Goal: Transaction & Acquisition: Purchase product/service

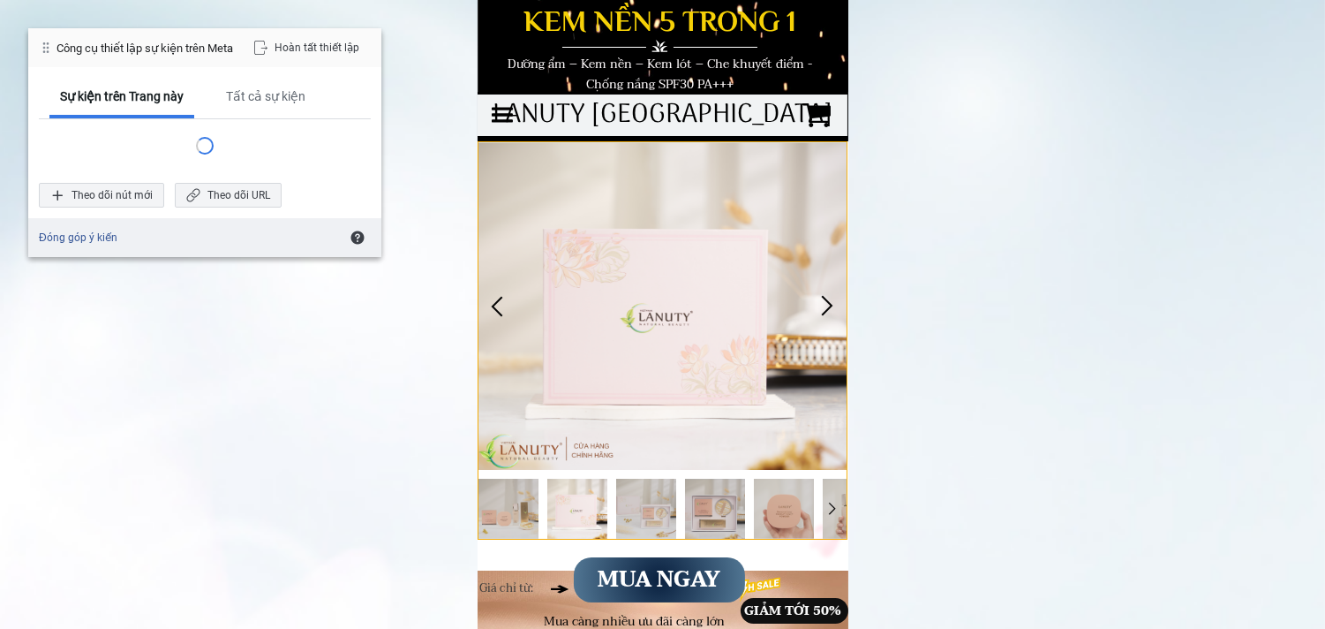
scroll to position [98, 0]
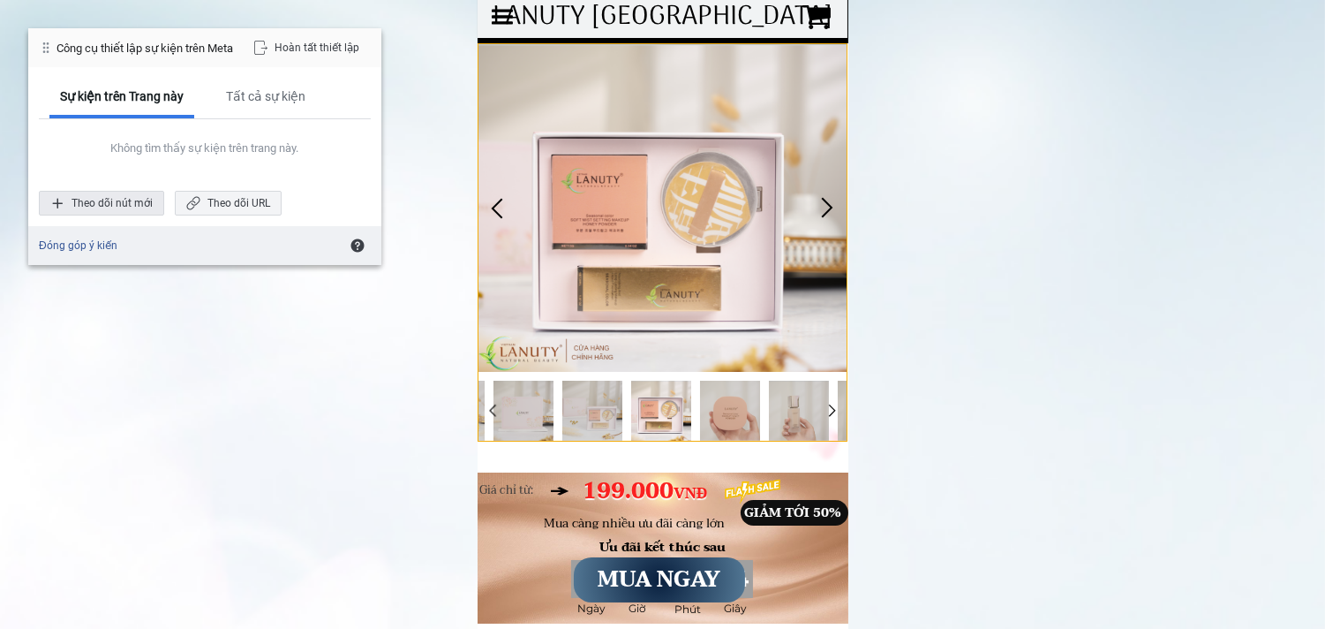
click at [120, 199] on div "Theo dõi nút mới" at bounding box center [101, 203] width 125 height 25
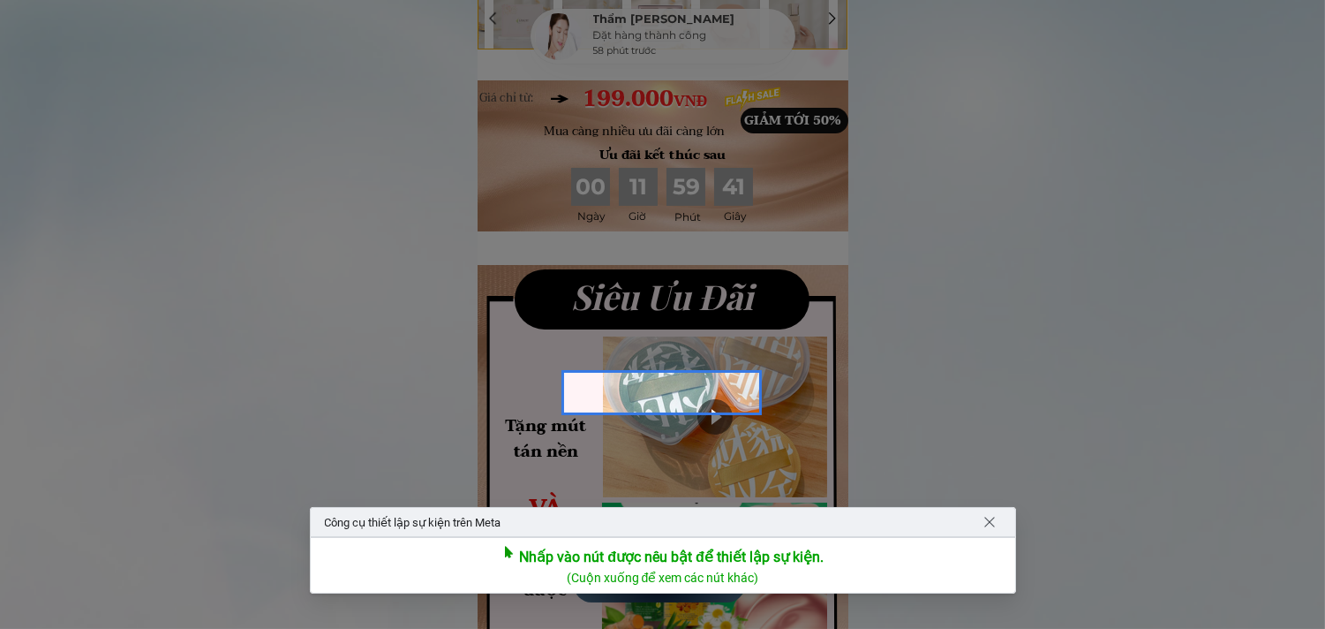
scroll to position [784, 0]
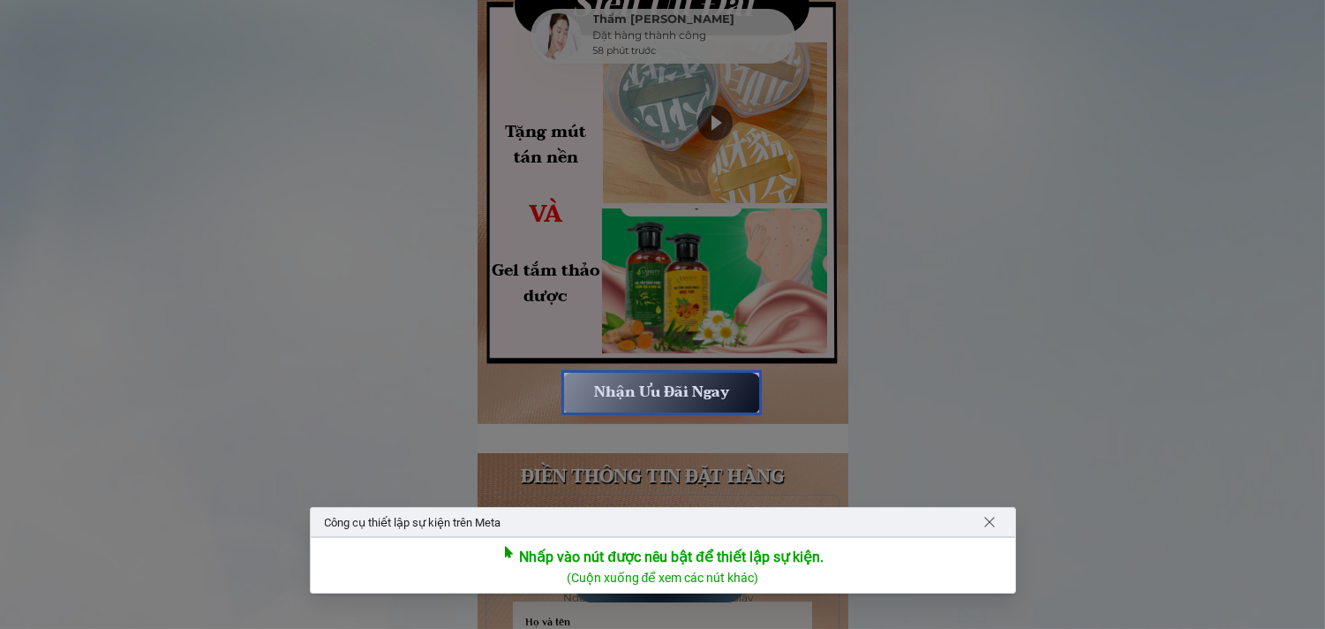
click at [663, 386] on div at bounding box center [661, 392] width 200 height 45
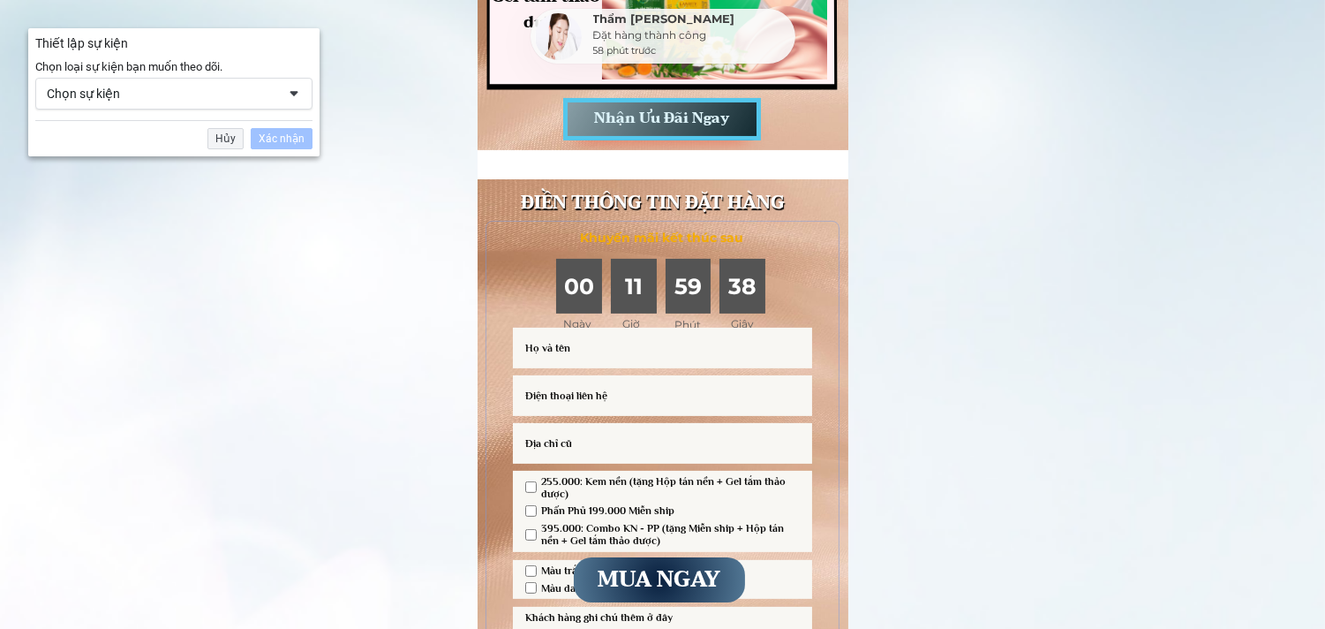
scroll to position [1254, 0]
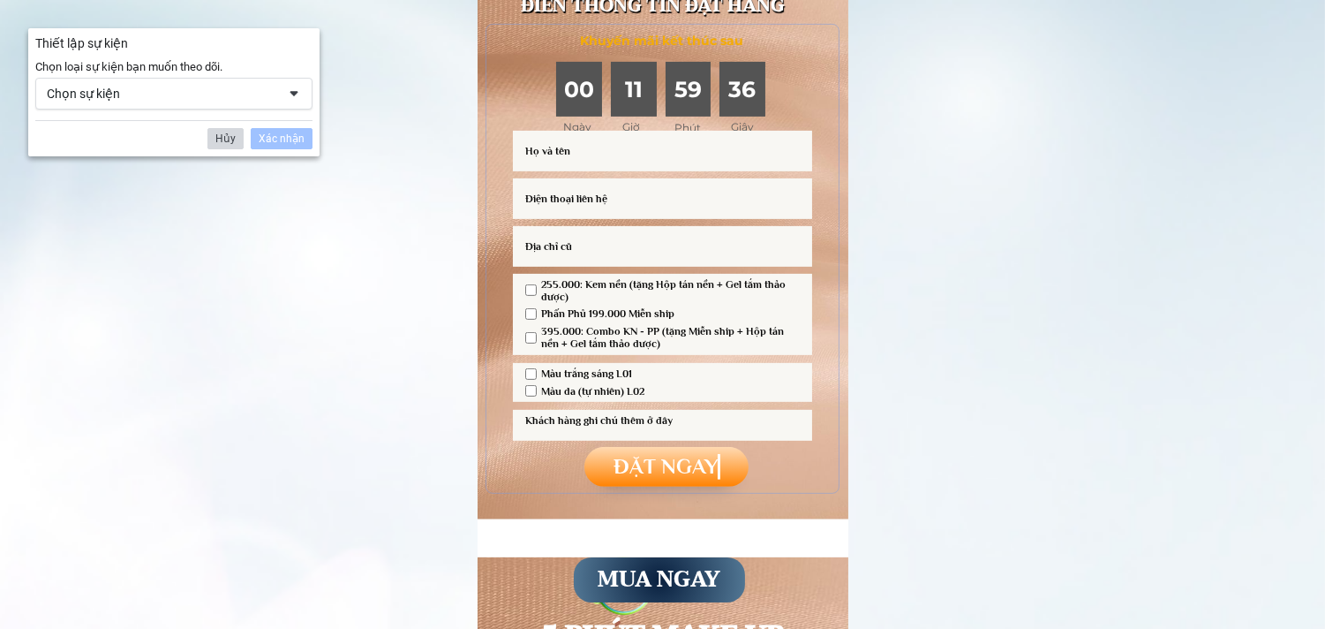
click at [225, 139] on div "Hủy" at bounding box center [225, 138] width 36 height 21
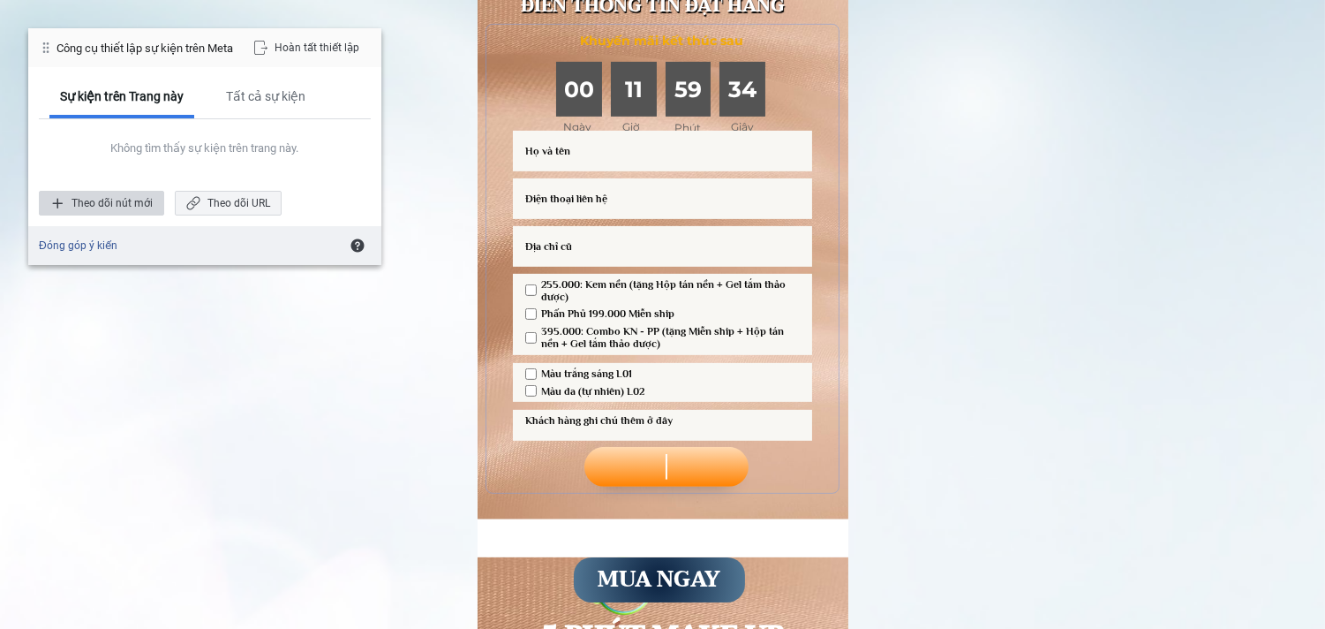
click at [97, 194] on div "Theo dõi nút mới" at bounding box center [101, 203] width 125 height 25
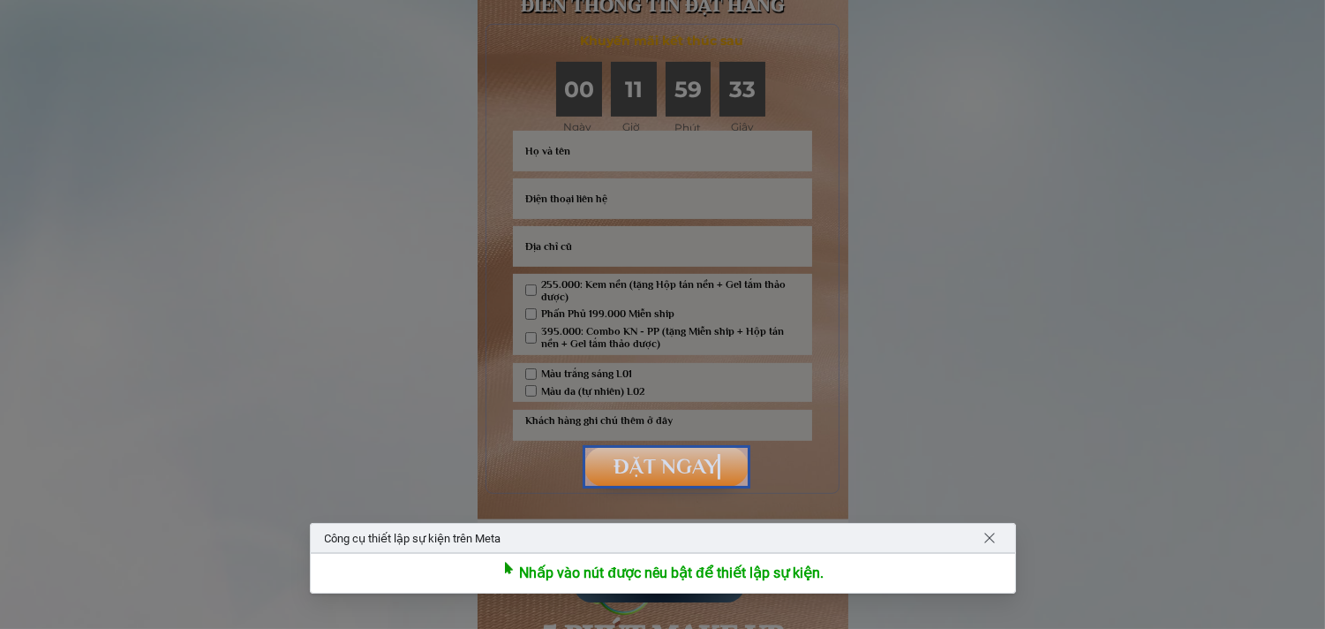
click at [676, 464] on div at bounding box center [667, 466] width 168 height 43
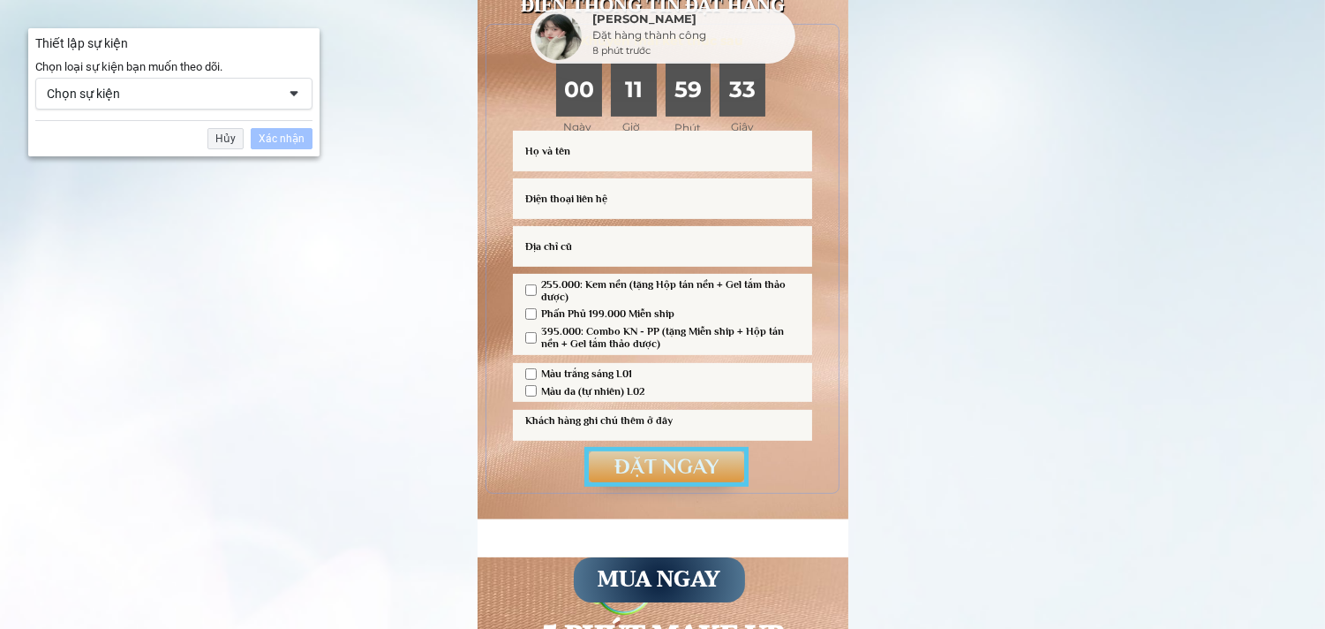
scroll to position [1406, 0]
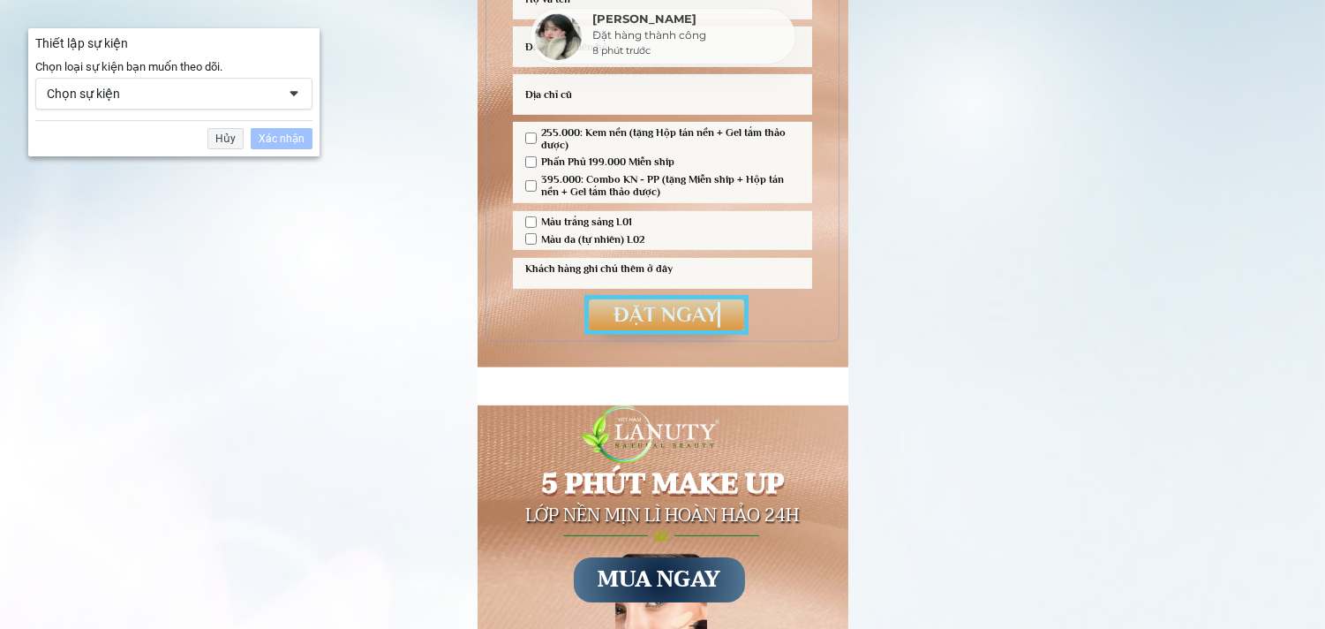
click at [249, 82] on div "Chọn sự kiện" at bounding box center [173, 94] width 277 height 32
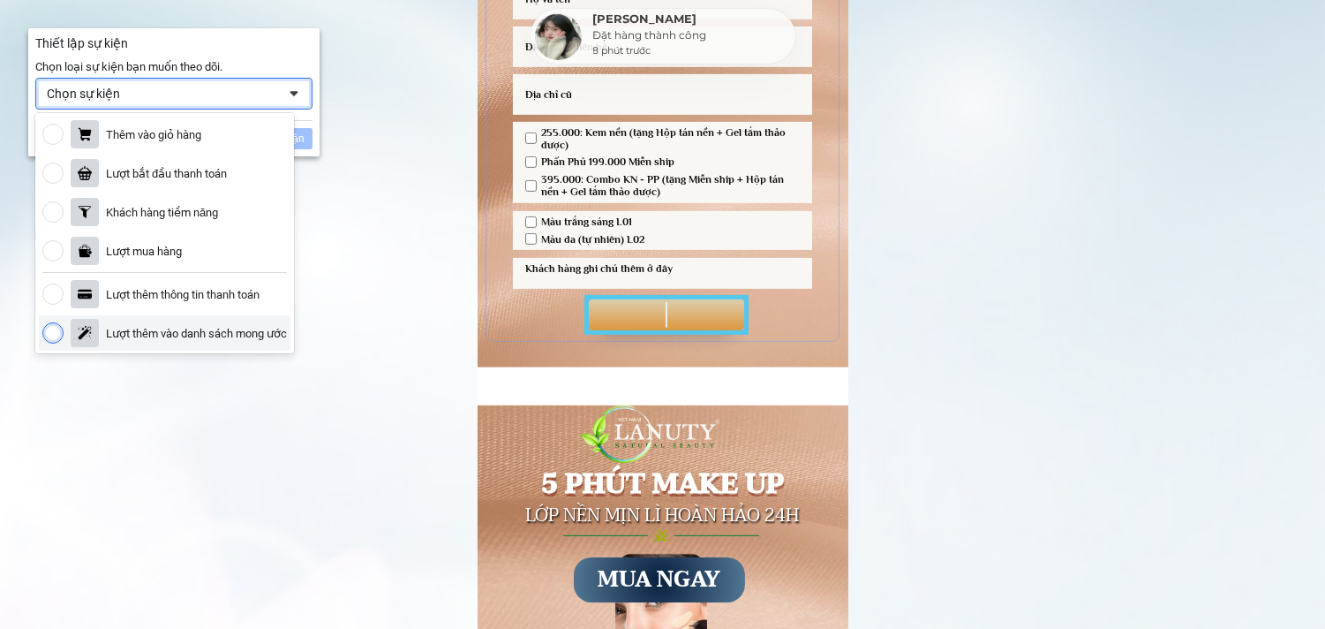
scroll to position [98, 0]
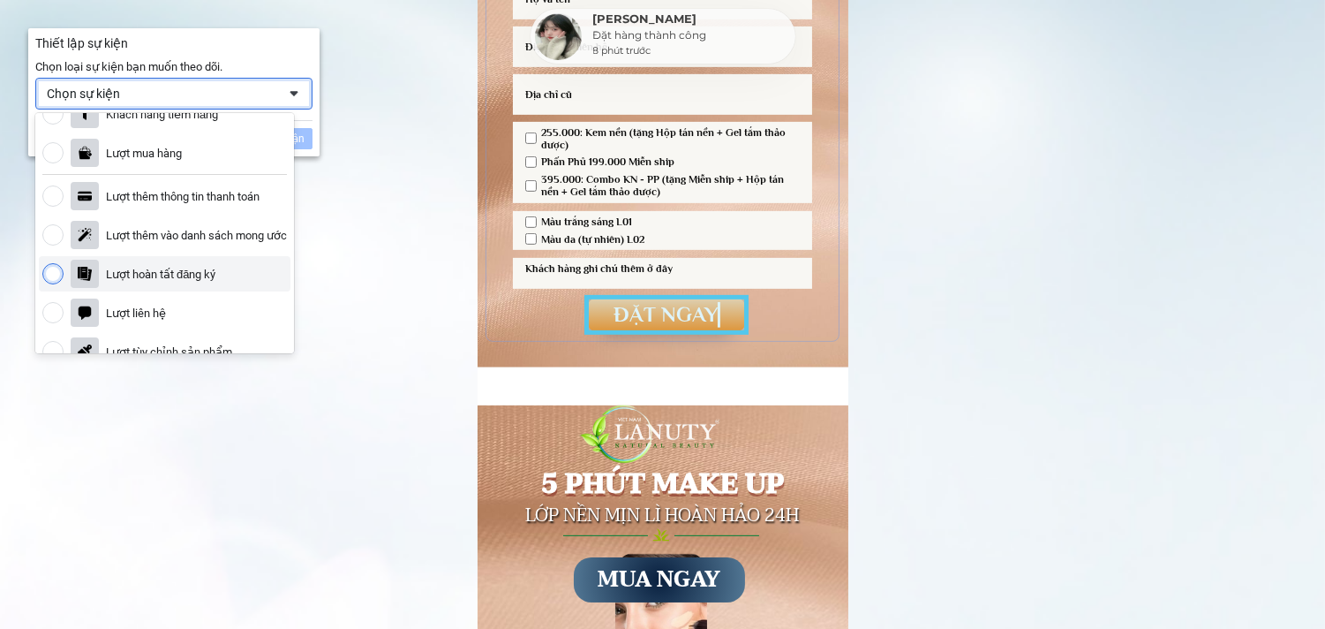
click at [194, 270] on div "Lượt hoàn tất đăng ký" at bounding box center [160, 274] width 109 height 15
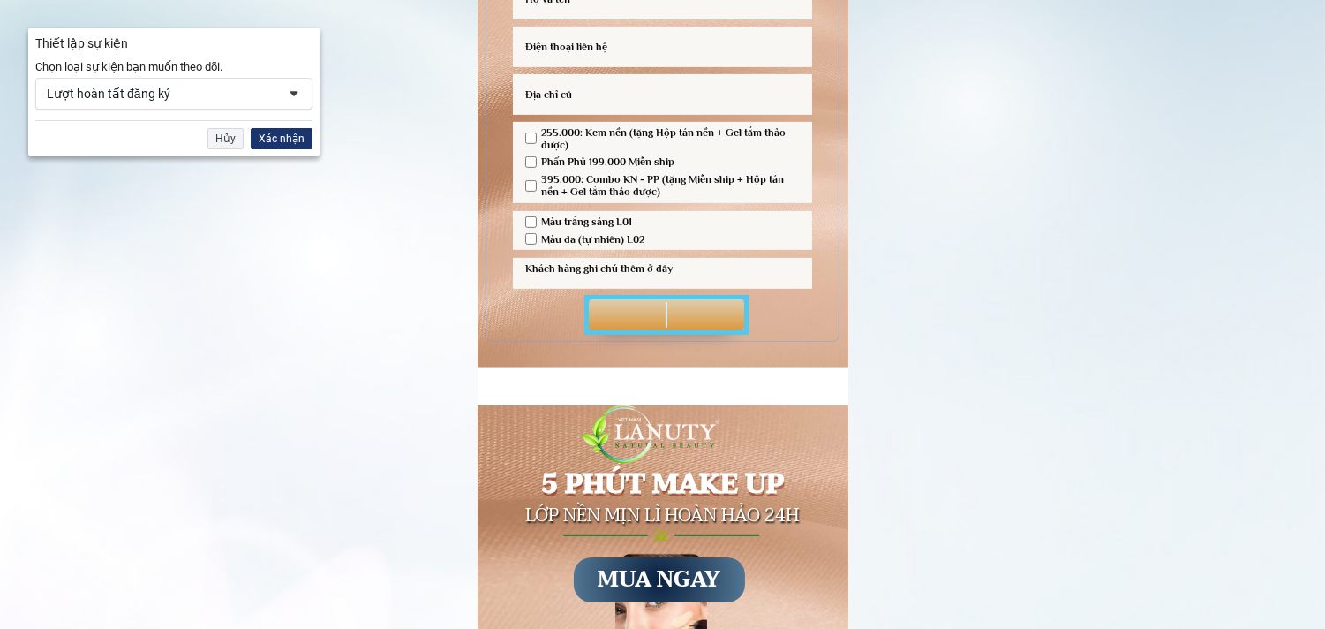
click at [272, 128] on div "Xác nhận" at bounding box center [282, 138] width 62 height 21
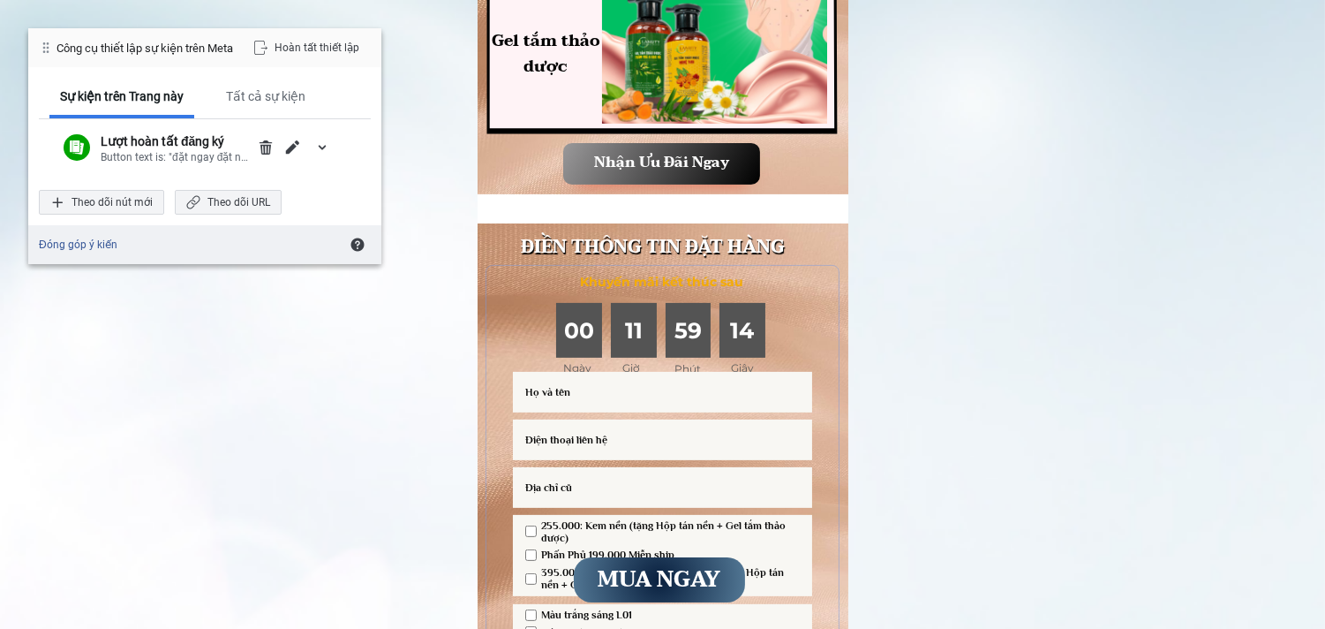
scroll to position [1308, 0]
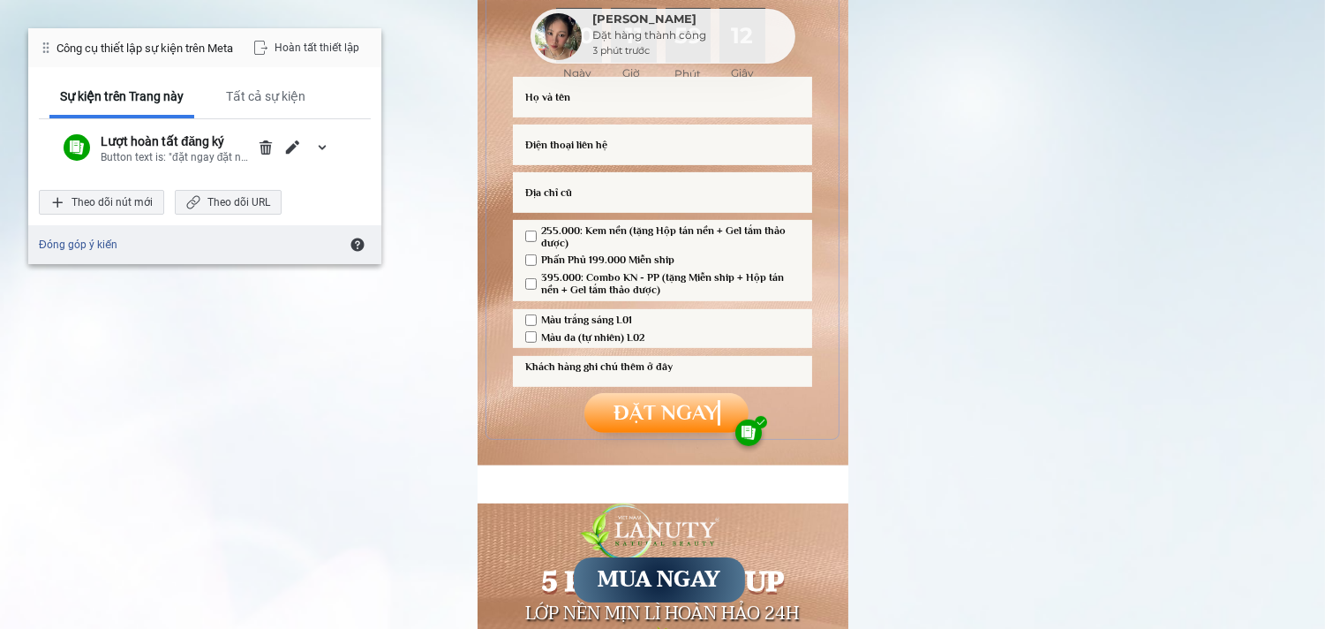
click at [676, 584] on h3 "MUA NGAY" at bounding box center [659, 580] width 166 height 34
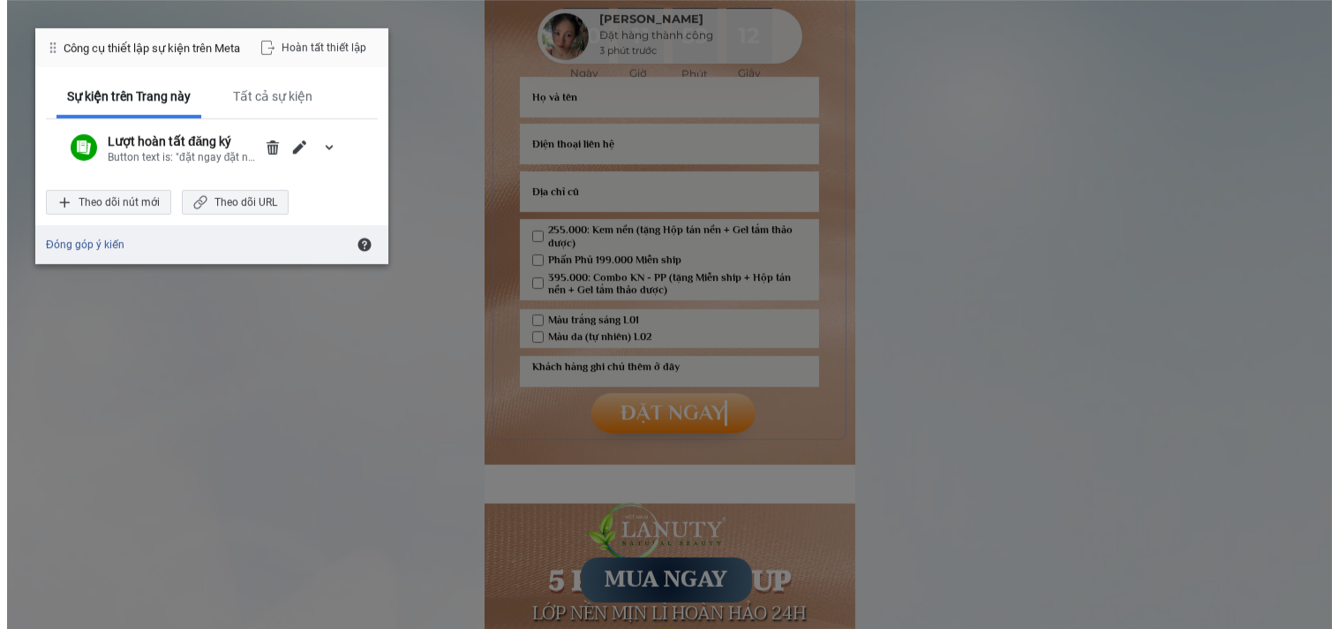
scroll to position [0, 0]
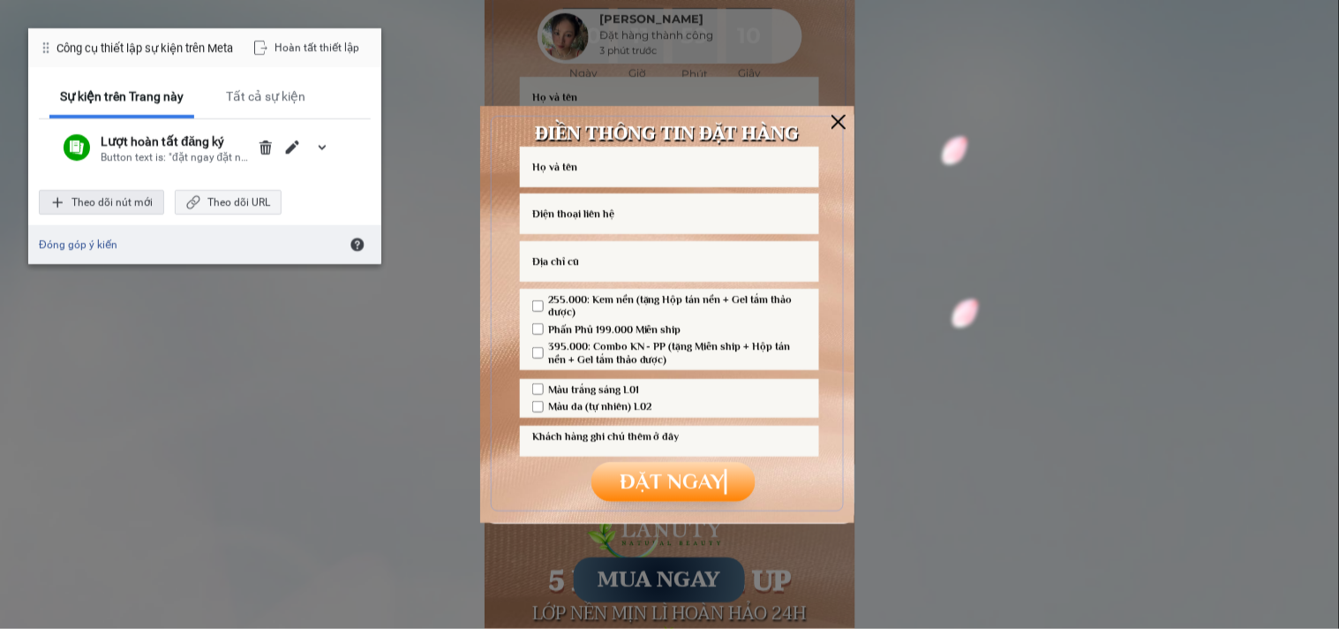
click at [103, 200] on div "Theo dõi nút mới" at bounding box center [101, 202] width 125 height 25
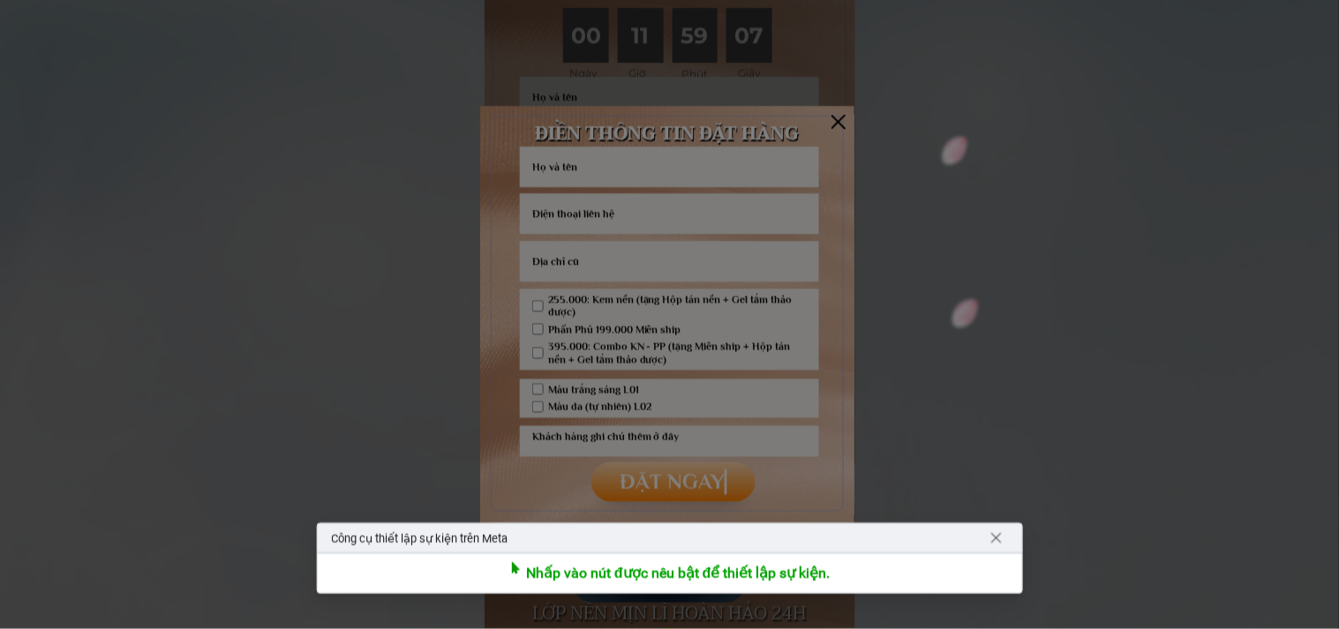
click at [672, 463] on div at bounding box center [669, 314] width 1339 height 629
click at [835, 121] on div at bounding box center [669, 314] width 1339 height 629
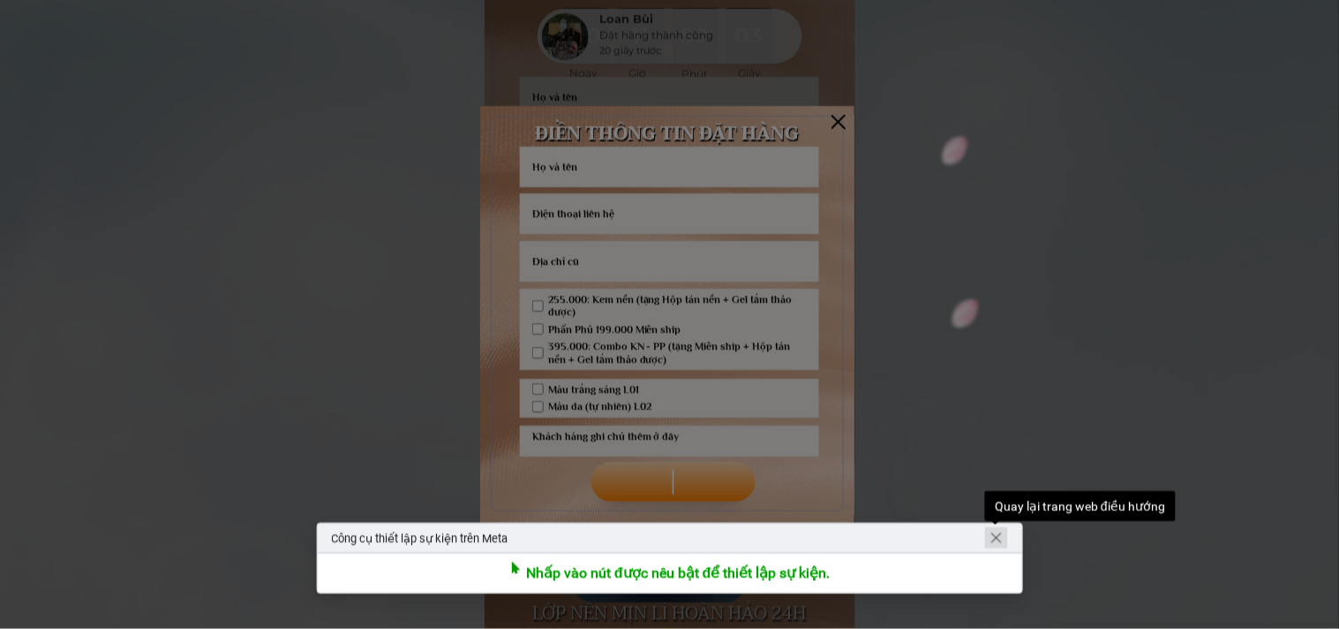
click at [993, 532] on span "Quay lại trang web điều hướng" at bounding box center [997, 538] width 14 height 14
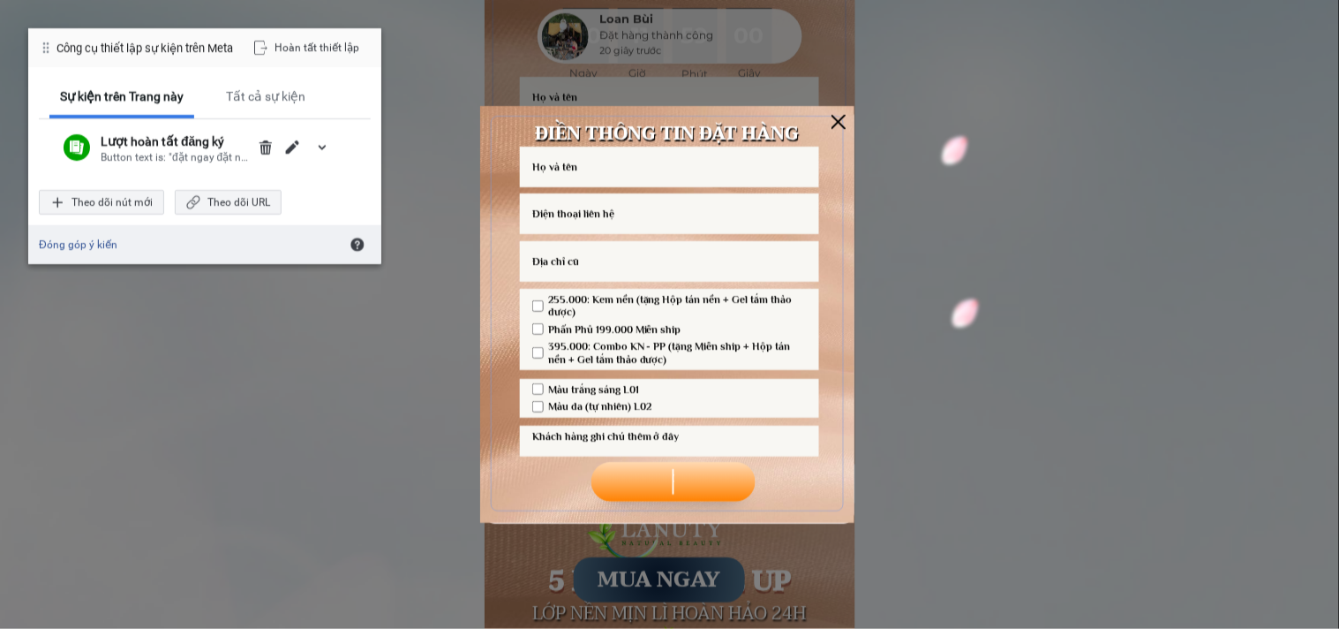
click at [843, 117] on div at bounding box center [839, 122] width 14 height 14
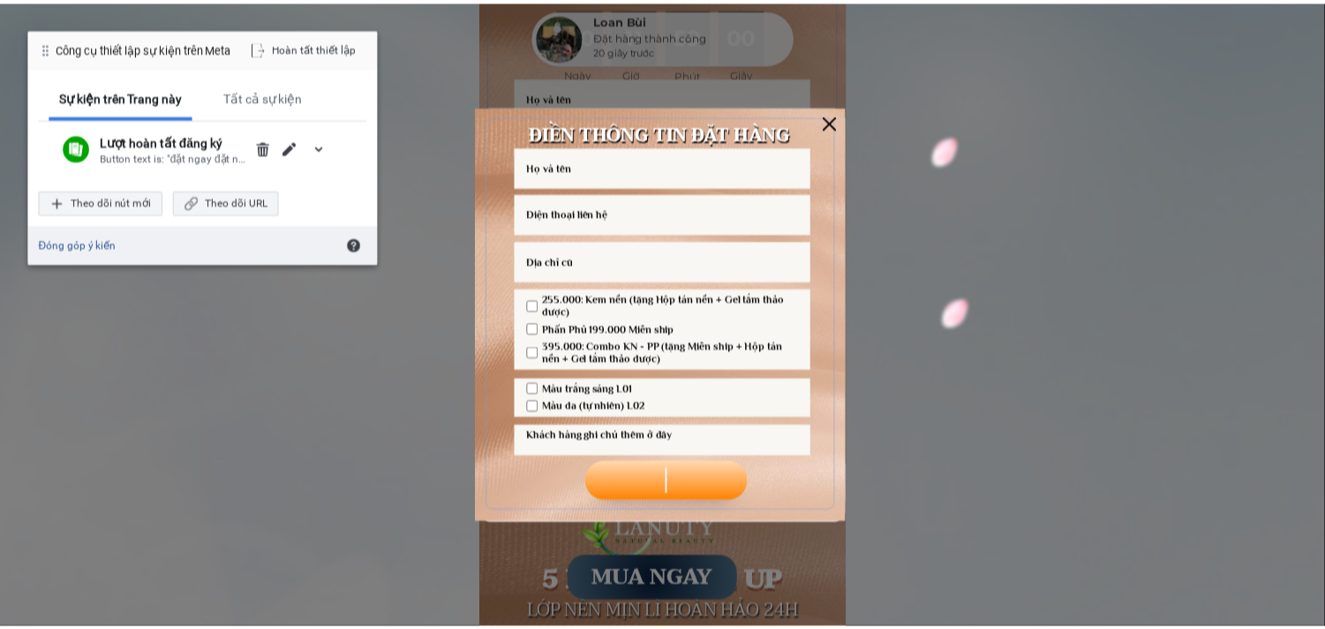
scroll to position [1308, 0]
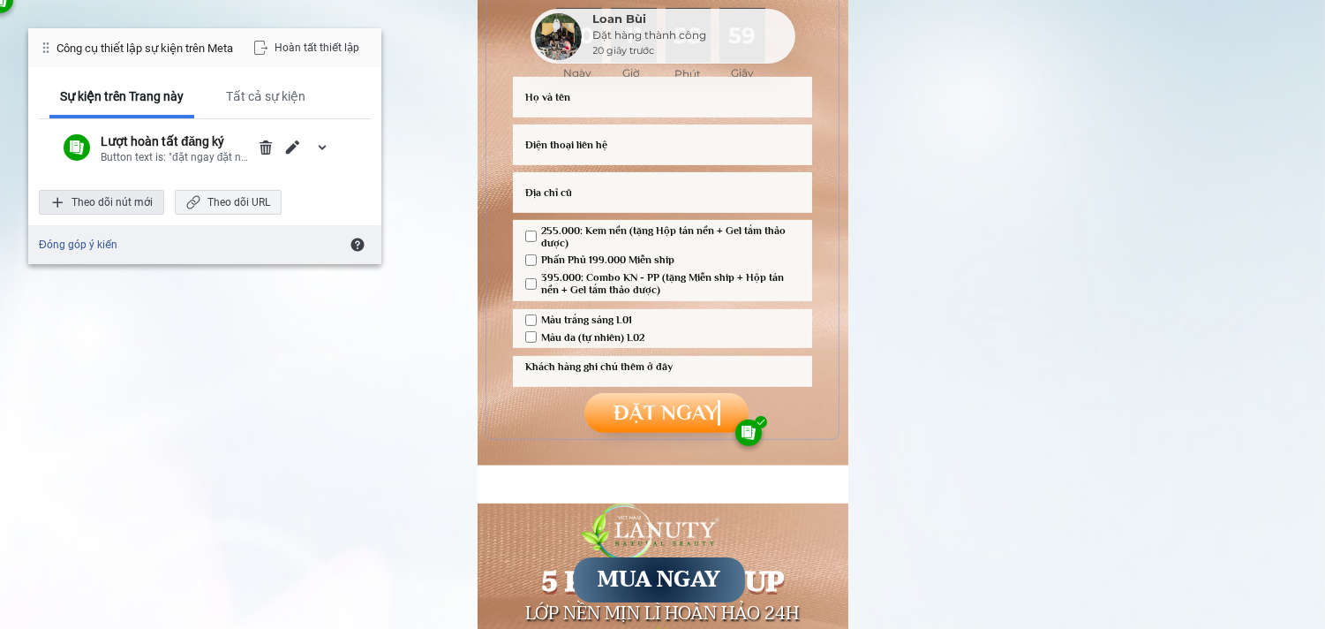
click at [101, 195] on div "Theo dõi nút mới" at bounding box center [101, 202] width 125 height 25
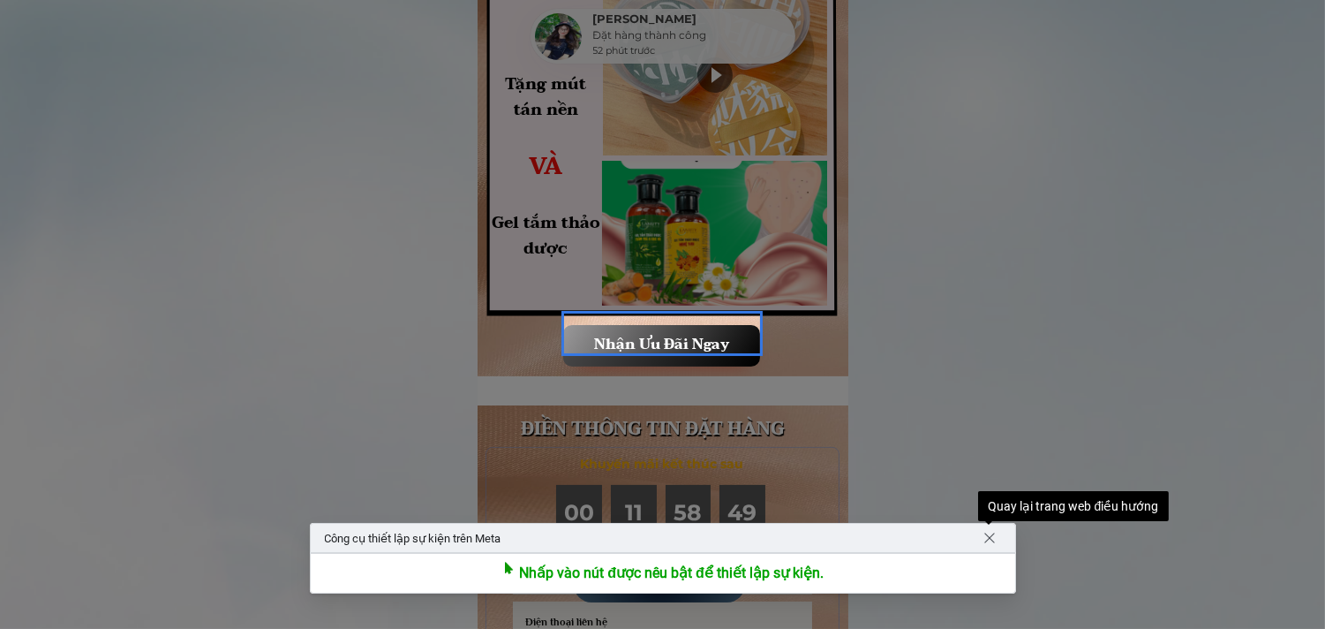
scroll to position [770, 0]
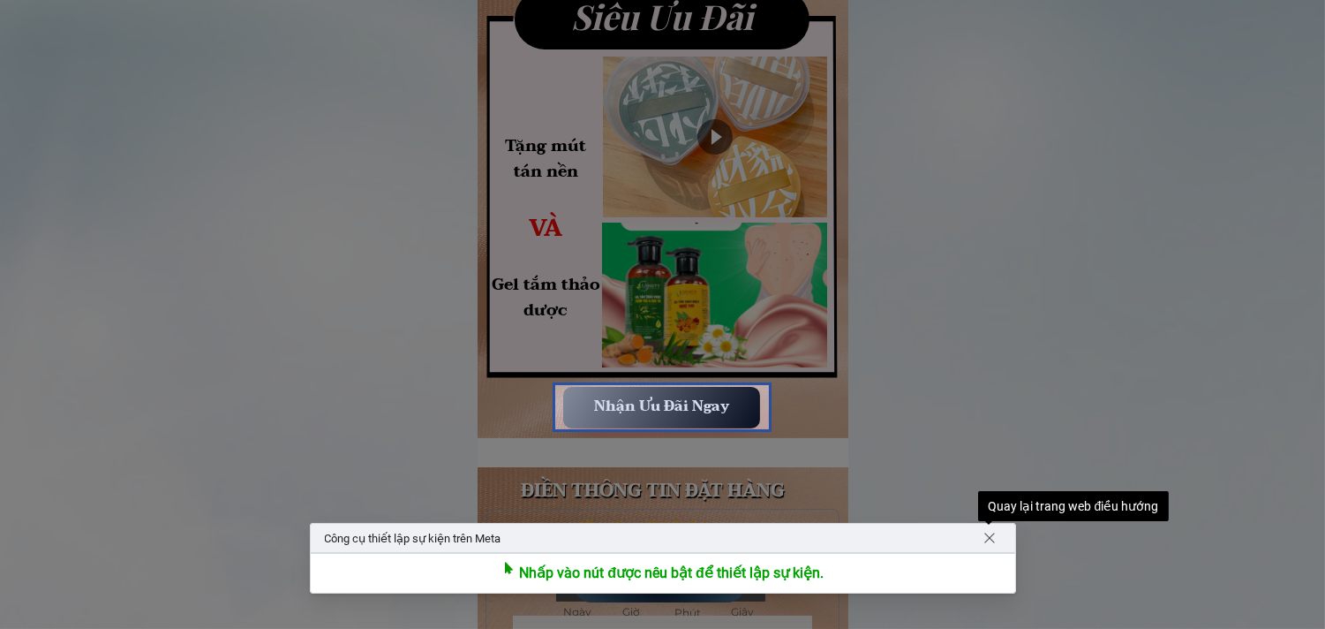
click at [640, 403] on div at bounding box center [662, 406] width 219 height 49
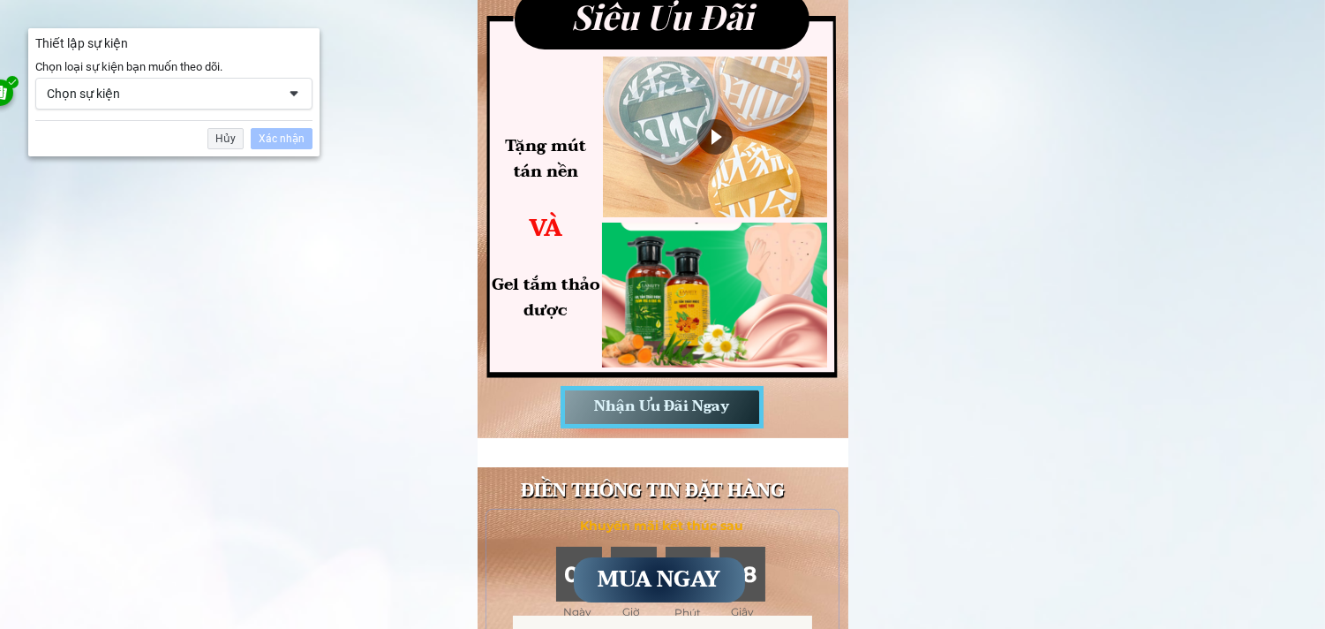
scroll to position [862, 0]
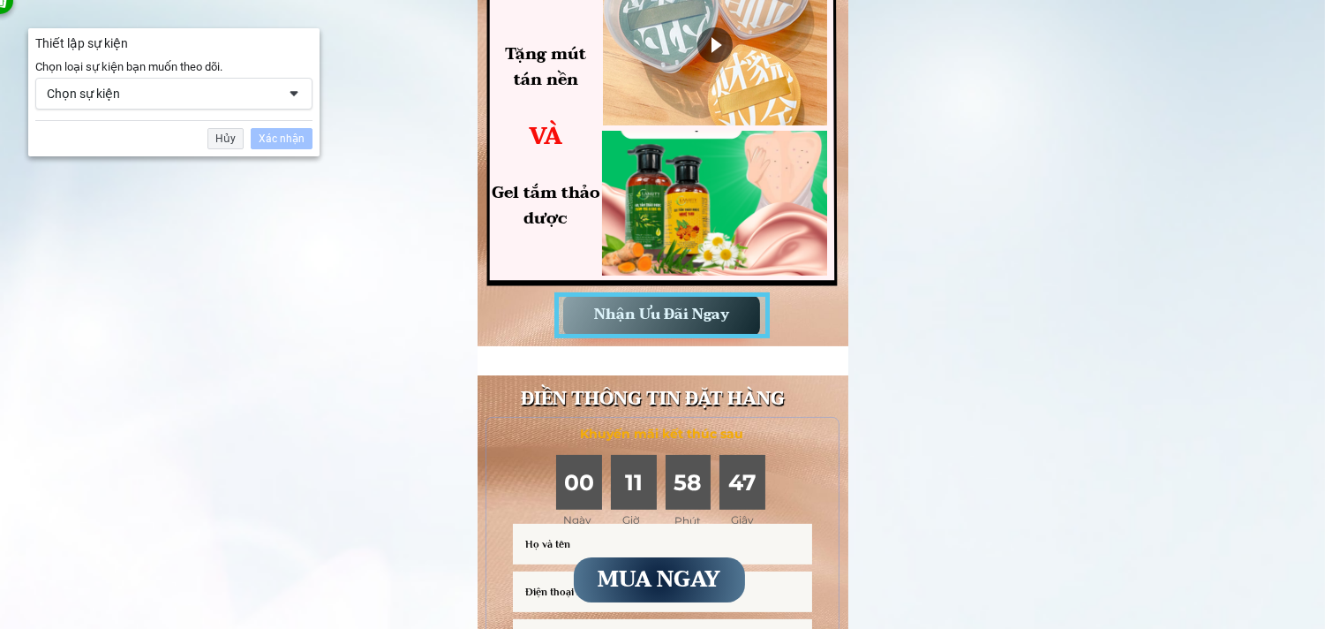
click at [278, 93] on div "Chọn sự kiện" at bounding box center [173, 94] width 277 height 32
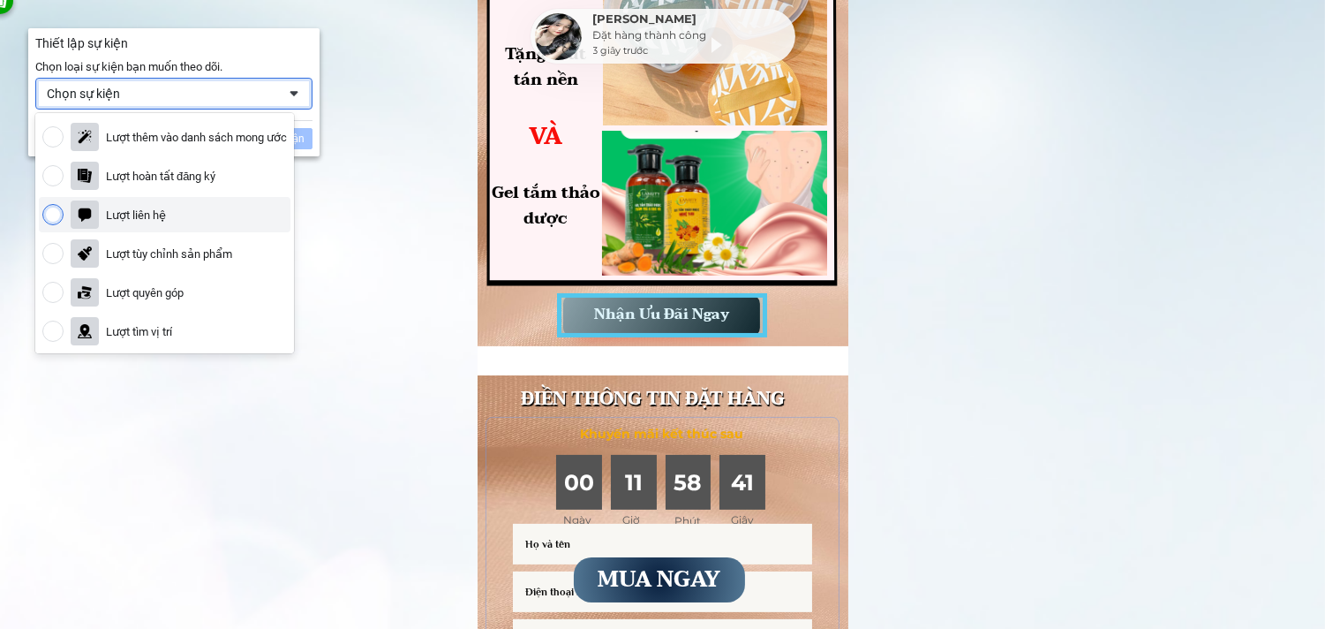
scroll to position [392, 0]
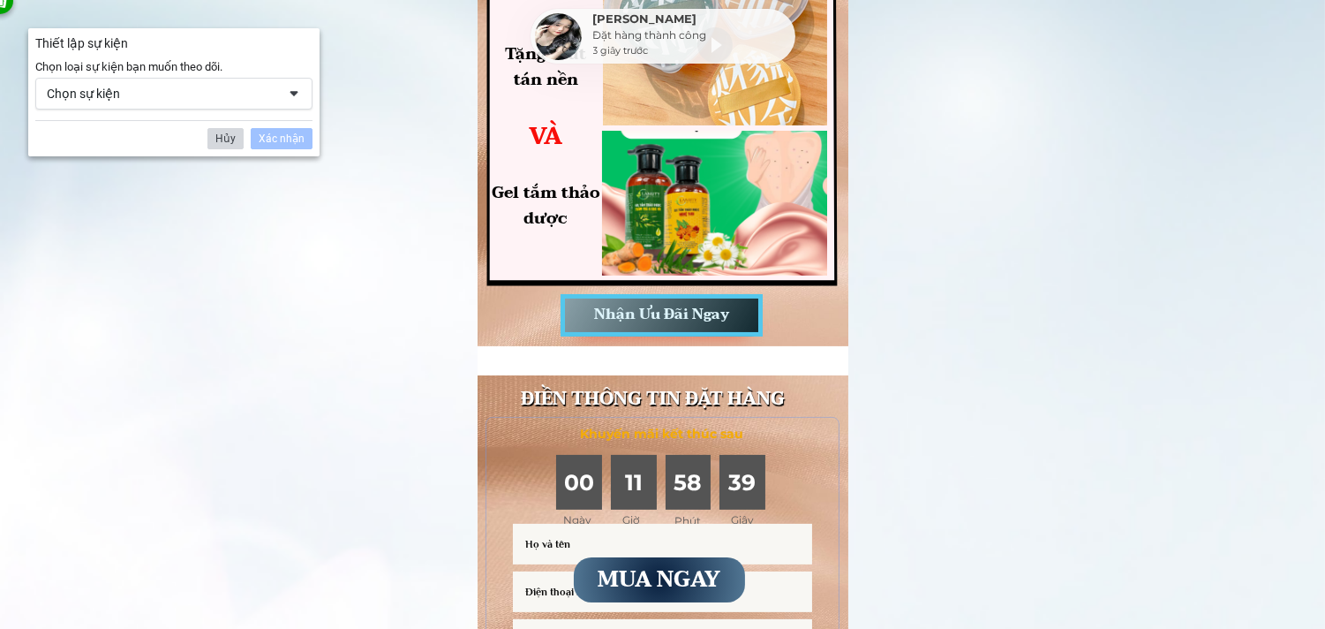
click at [232, 136] on div "Hủy" at bounding box center [225, 138] width 36 height 21
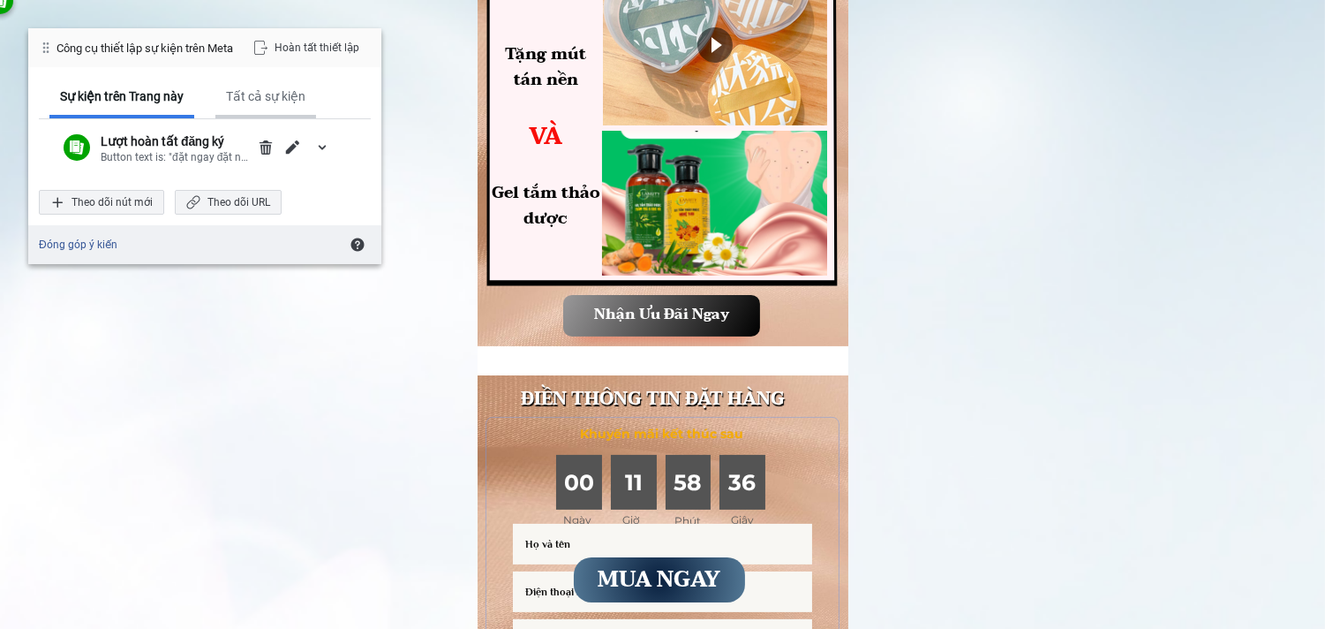
click at [252, 100] on div "Tất cả sự kiện" at bounding box center [265, 96] width 79 height 16
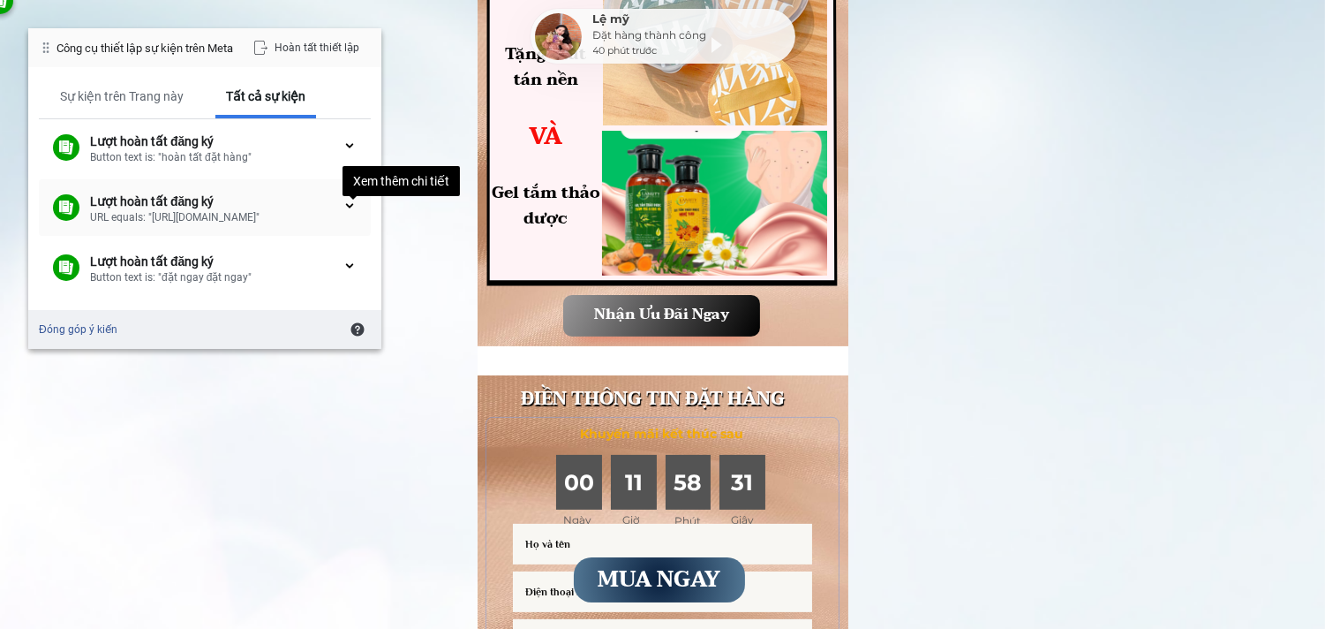
click at [343, 203] on div at bounding box center [350, 206] width 14 height 14
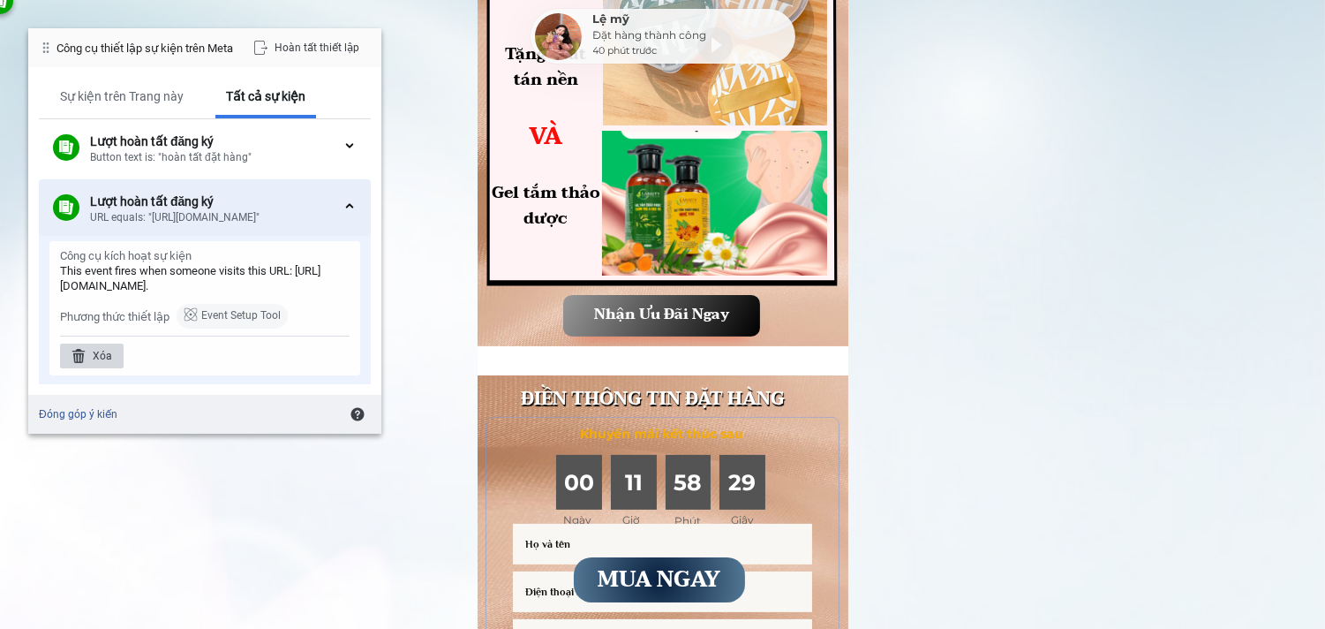
click at [107, 348] on div "Xóa" at bounding box center [92, 355] width 64 height 25
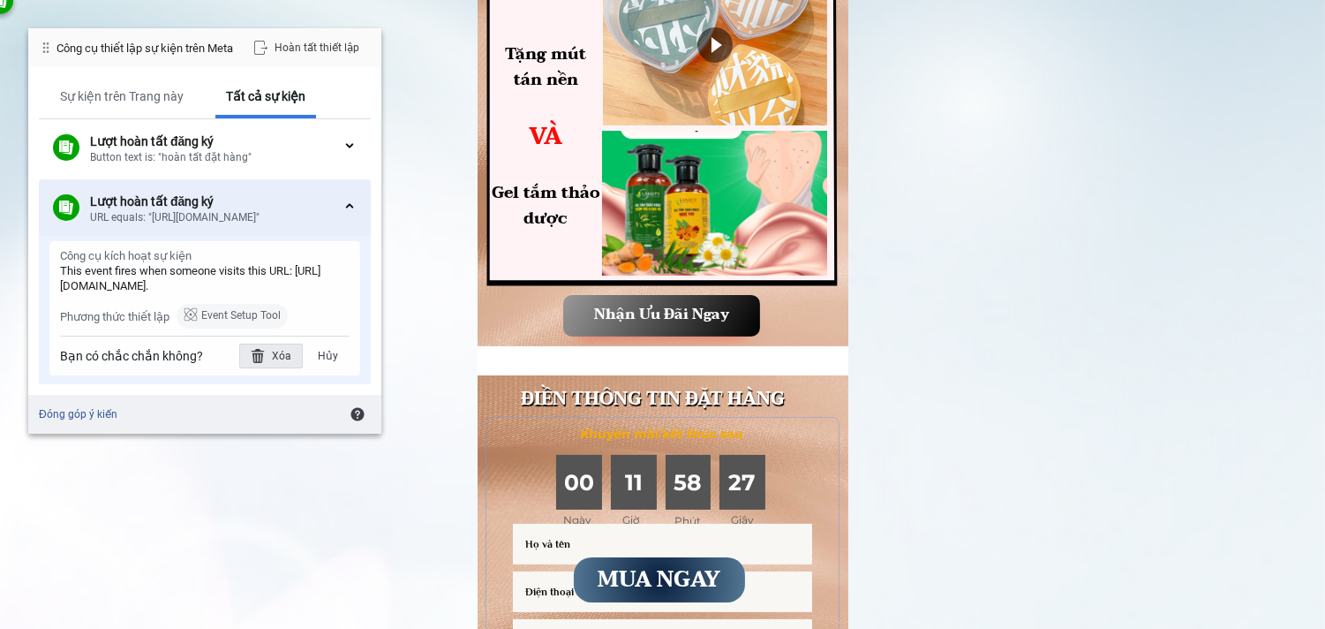
click at [277, 358] on div "Xóa" at bounding box center [271, 355] width 64 height 25
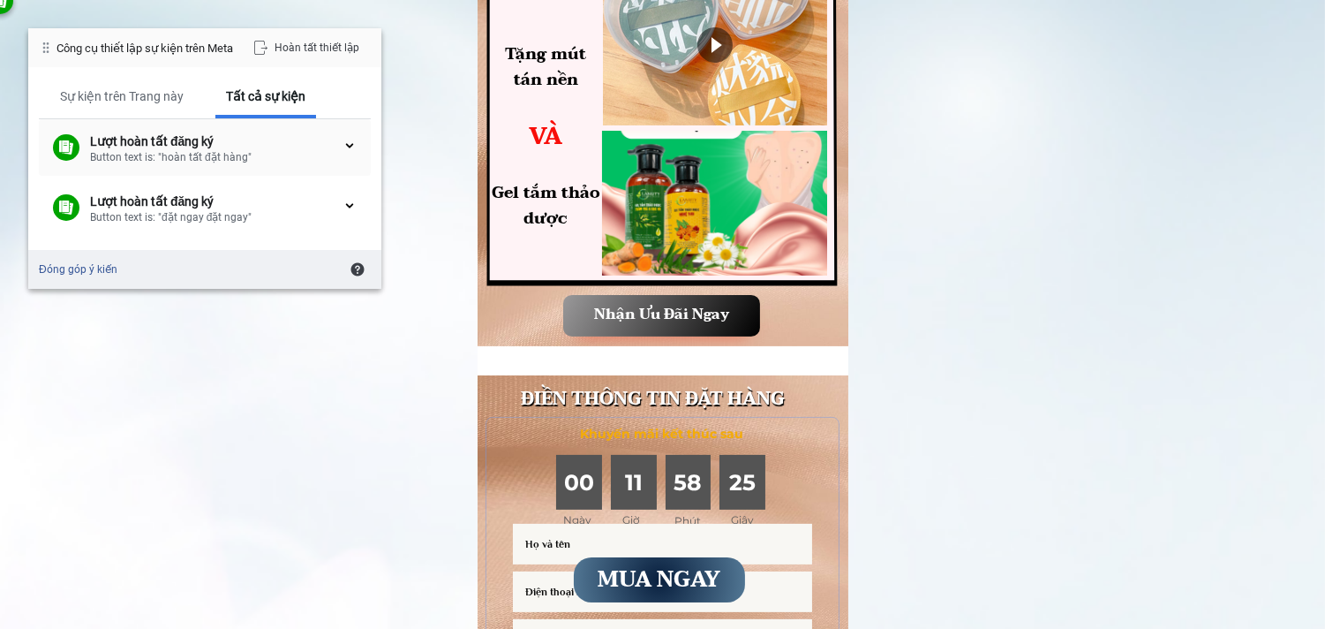
click at [269, 141] on div "Lượt hoàn tất đăng ký" at bounding box center [216, 141] width 252 height 16
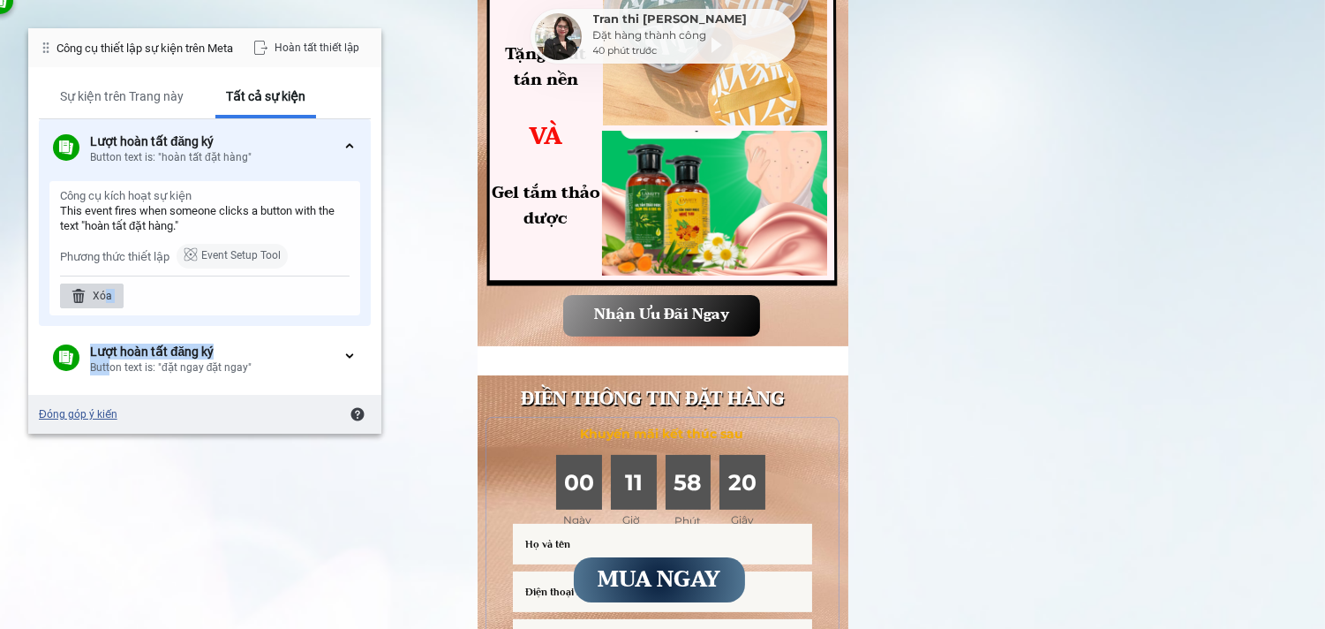
scroll to position [5, 0]
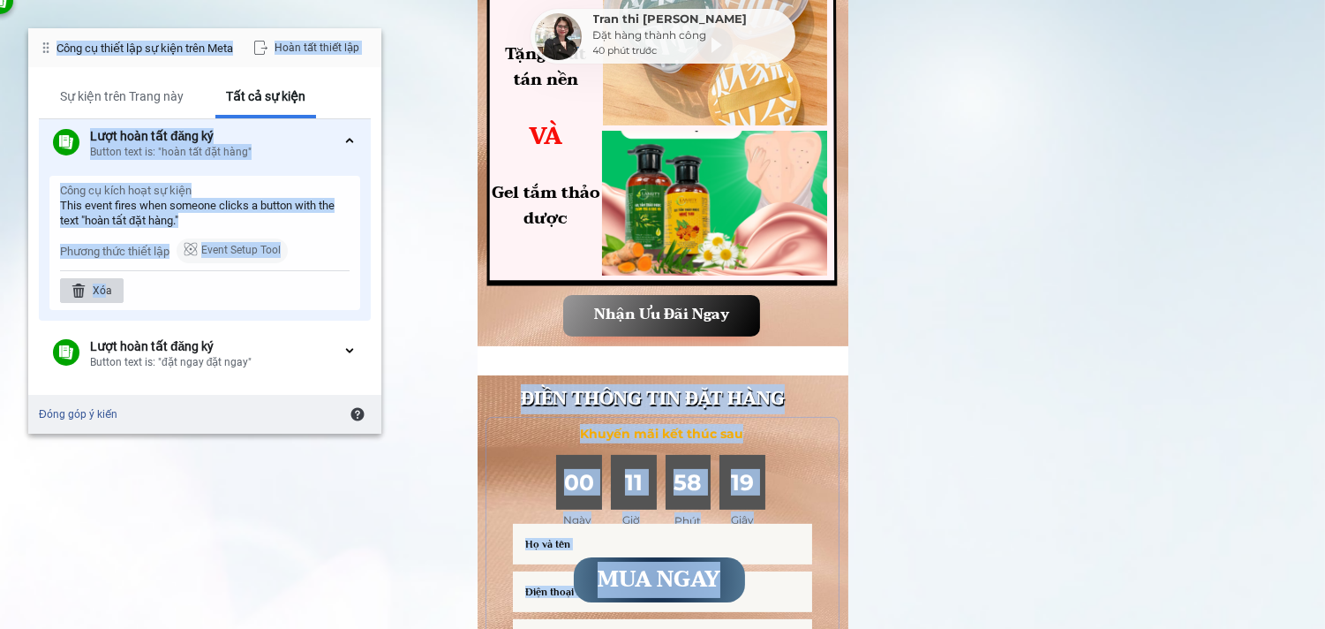
drag, startPoint x: 102, startPoint y: 294, endPoint x: 110, endPoint y: 456, distance: 162.6
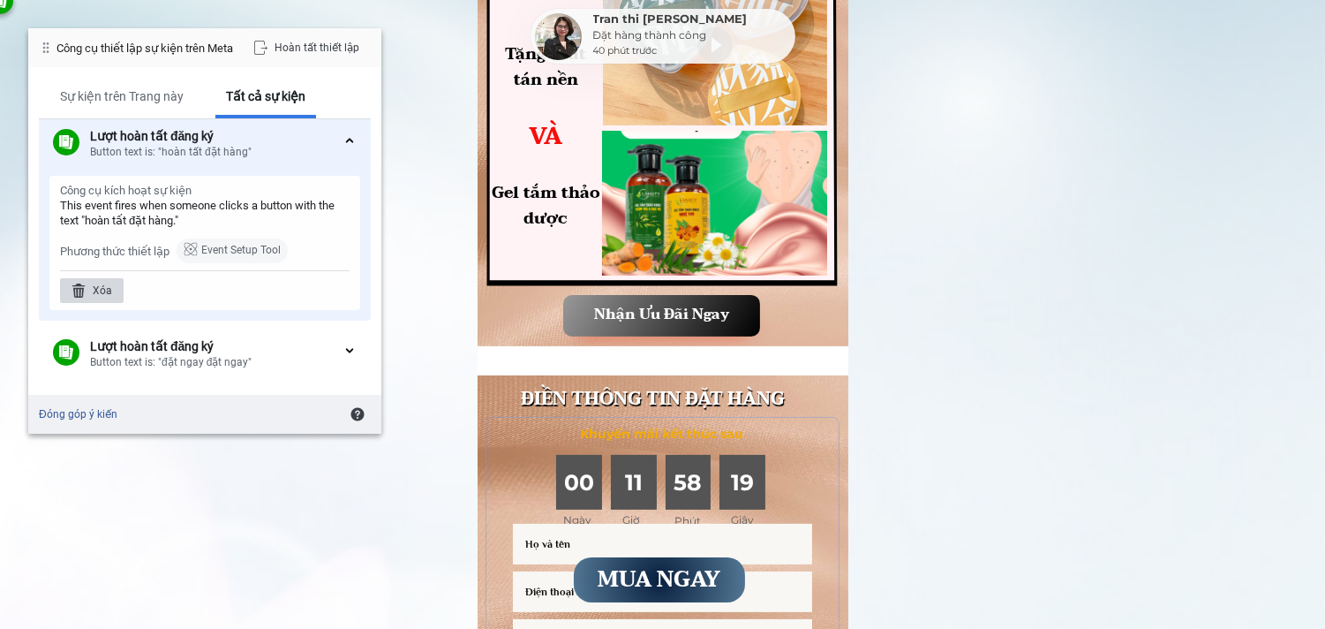
drag, startPoint x: 141, startPoint y: 461, endPoint x: 143, endPoint y: 451, distance: 9.9
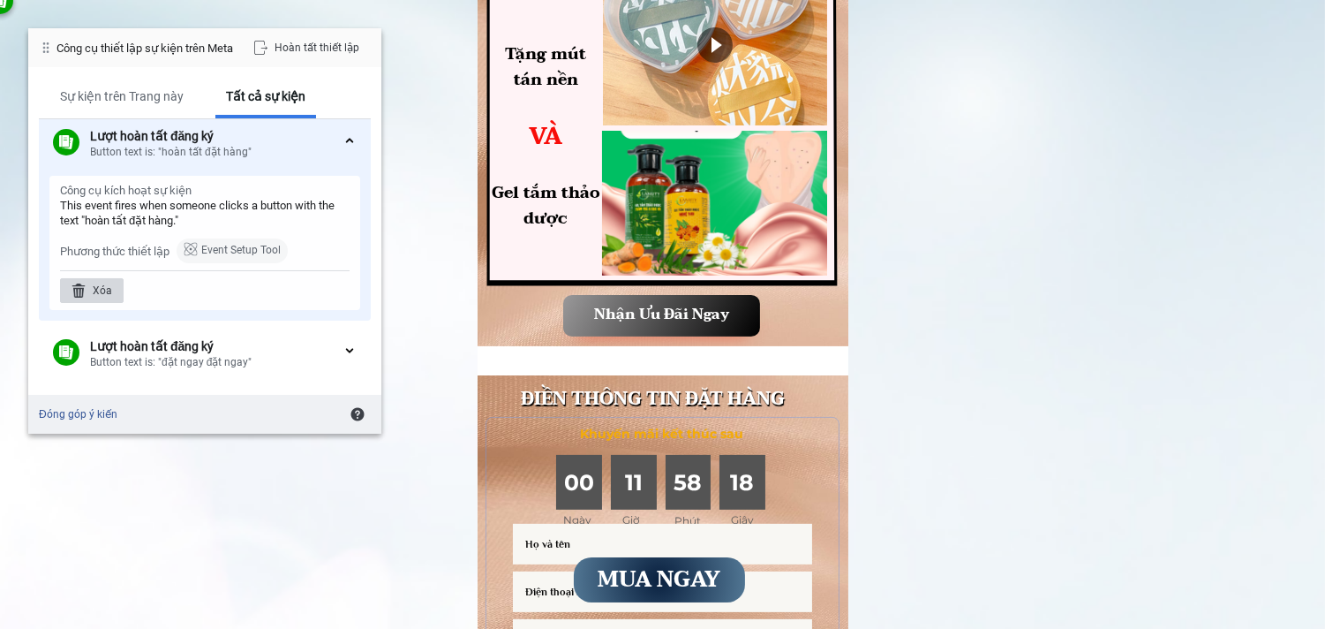
click at [109, 83] on div "Sự kiện trên Trang này" at bounding box center [121, 98] width 145 height 41
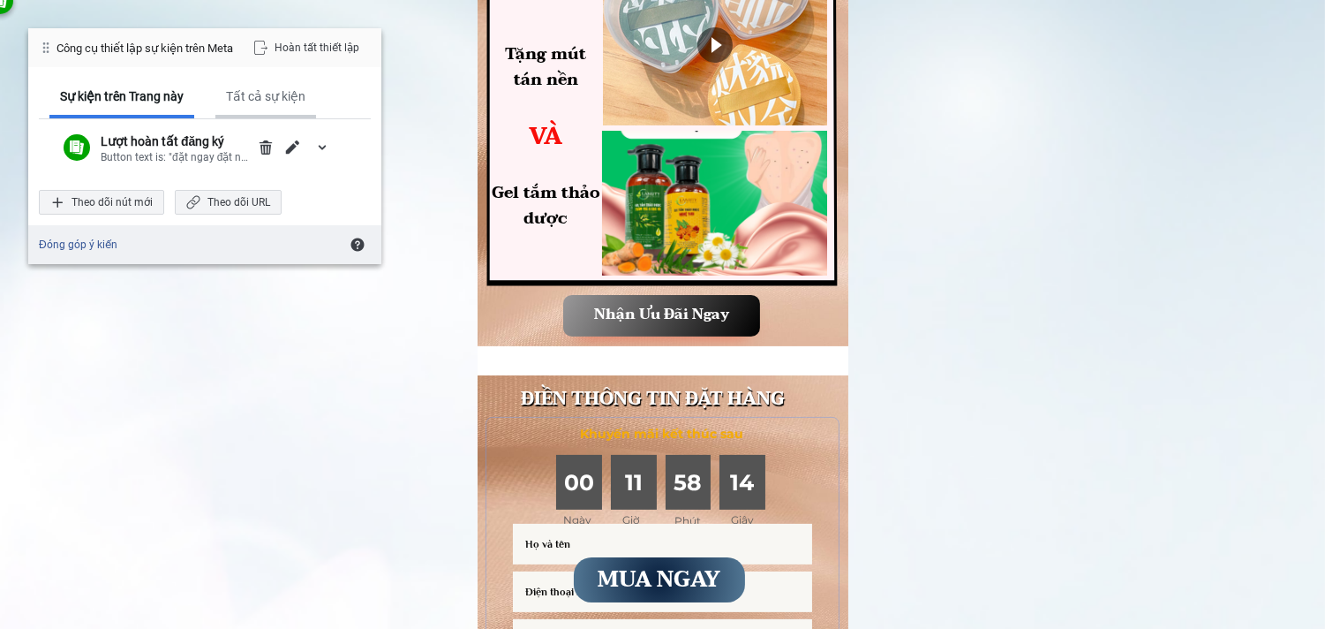
click at [244, 86] on div "Tất cả sự kiện" at bounding box center [265, 98] width 101 height 41
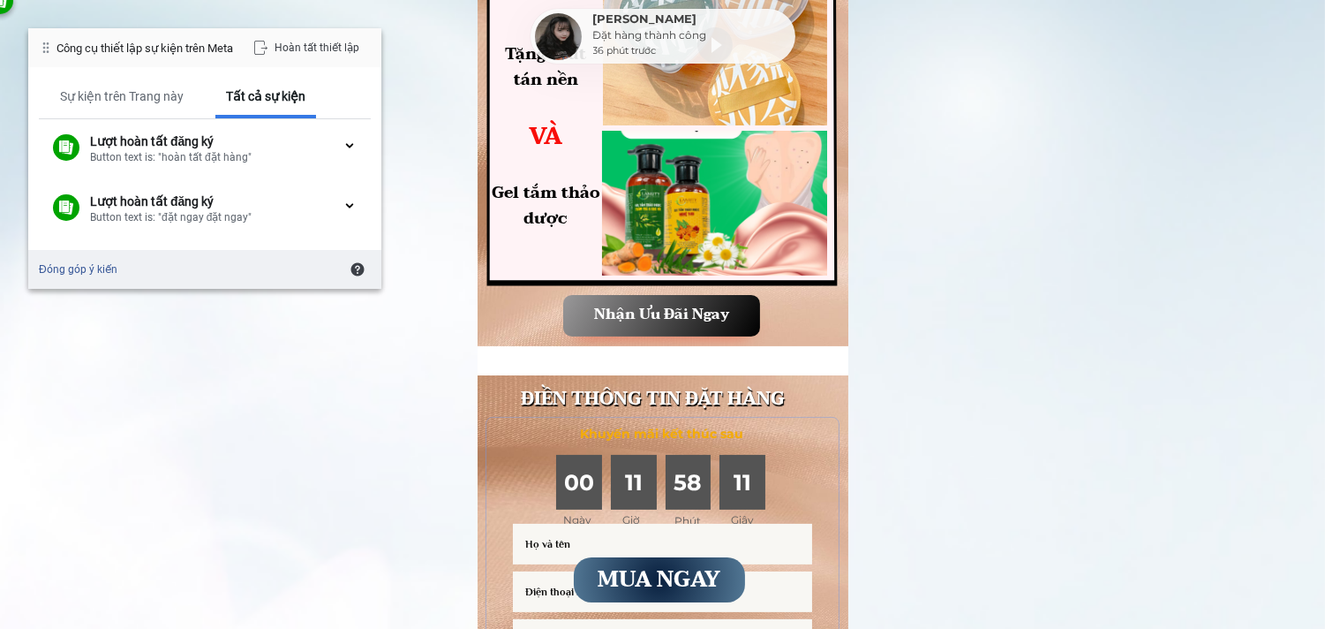
click at [281, 49] on div "Hoàn tất thiết lập" at bounding box center [306, 47] width 129 height 25
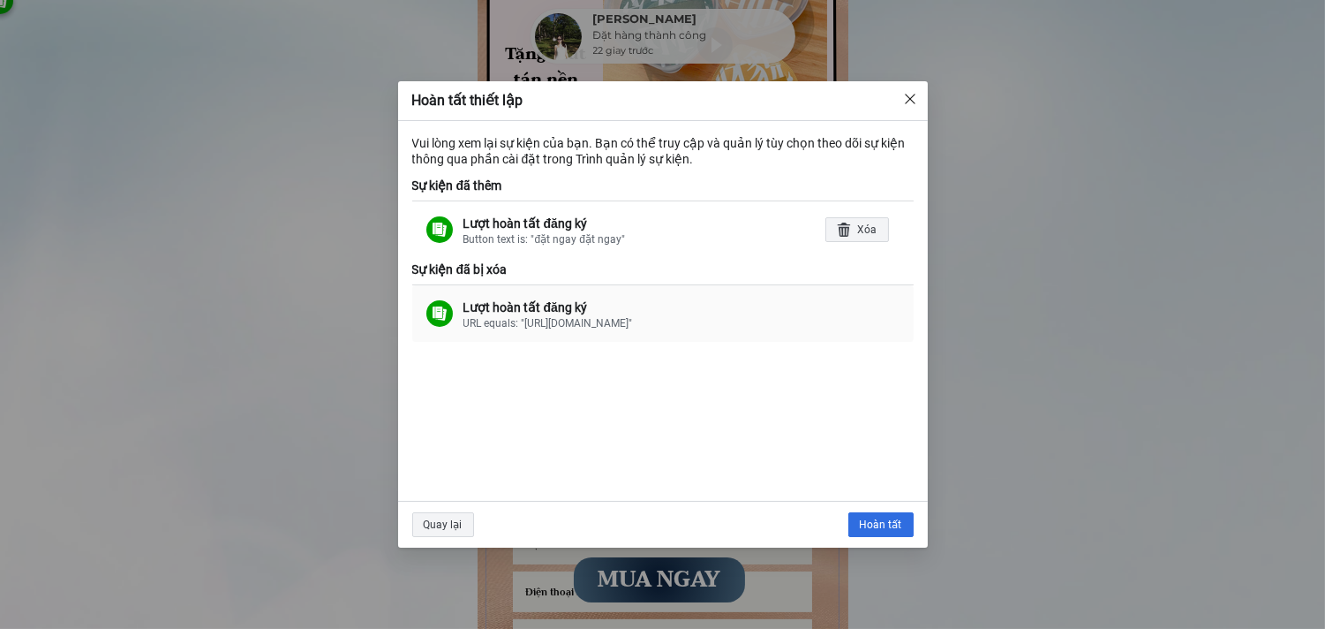
click at [733, 324] on div "URL equals: "[URL][DOMAIN_NAME]"" at bounding box center [681, 323] width 436 height 16
click at [912, 98] on img "Đóng" at bounding box center [910, 99] width 14 height 14
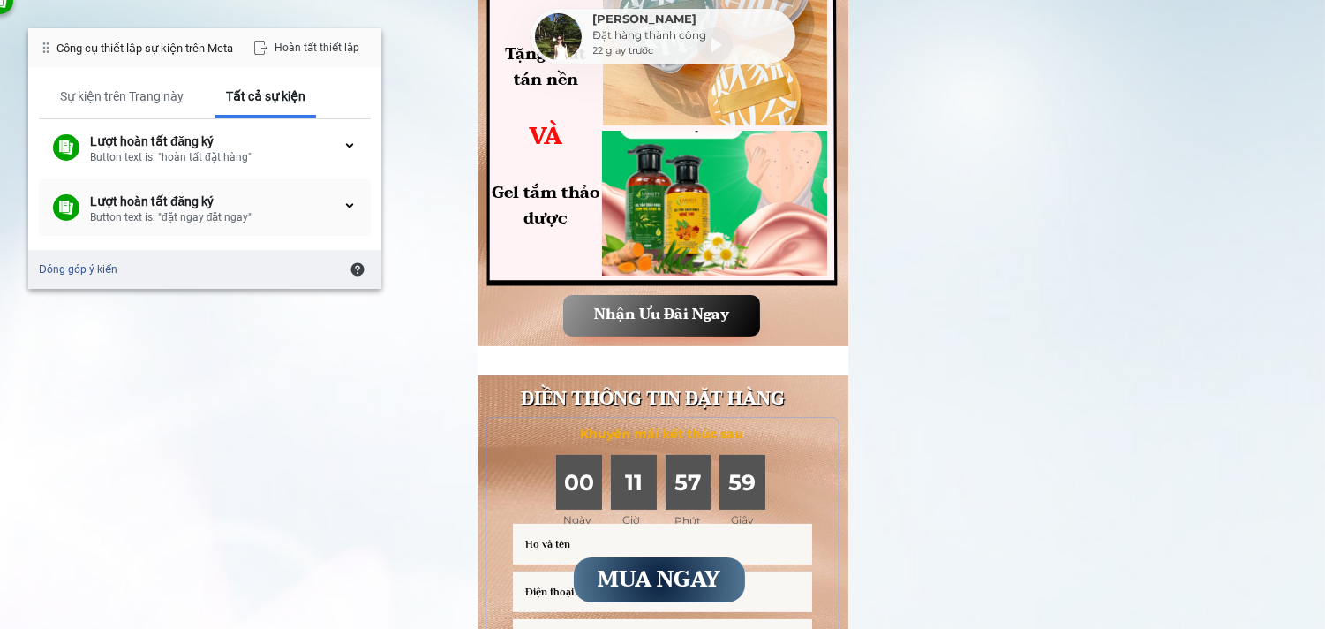
click at [253, 216] on div "Button text is: "đặt ngay đặt ngay"" at bounding box center [216, 217] width 252 height 16
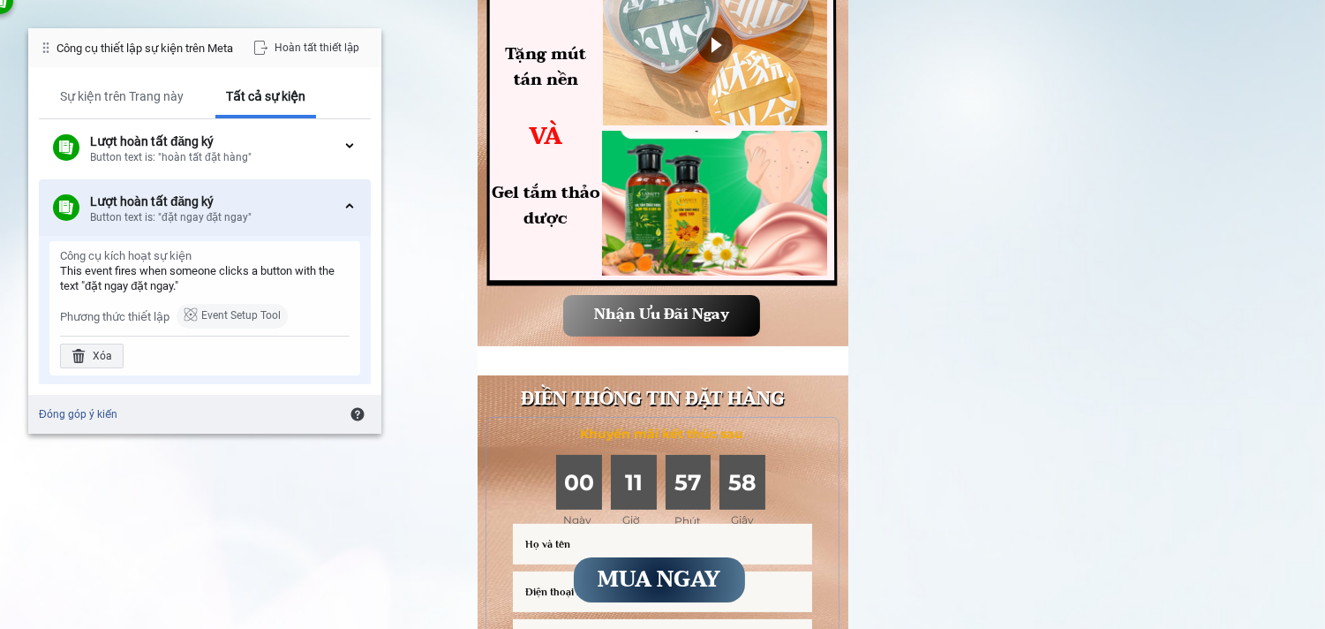
click at [252, 216] on div "Button text is: "đặt ngay đặt ngay"" at bounding box center [216, 217] width 252 height 16
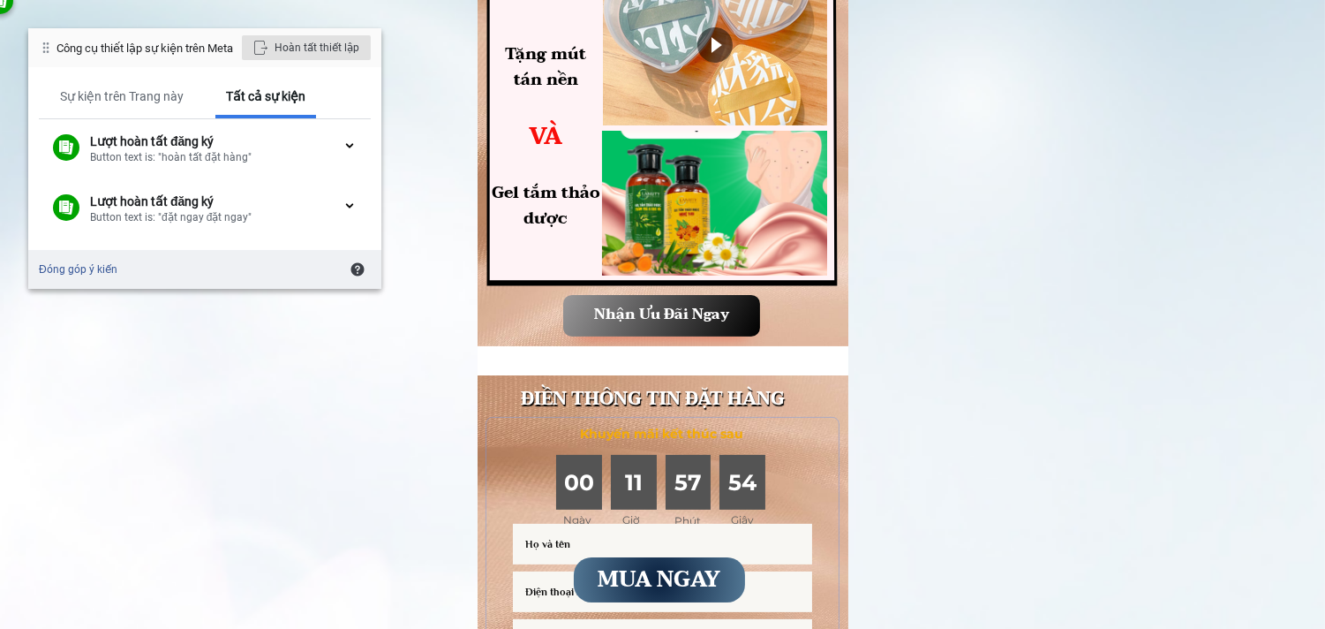
click at [298, 38] on div "Hoàn tất thiết lập" at bounding box center [306, 47] width 129 height 25
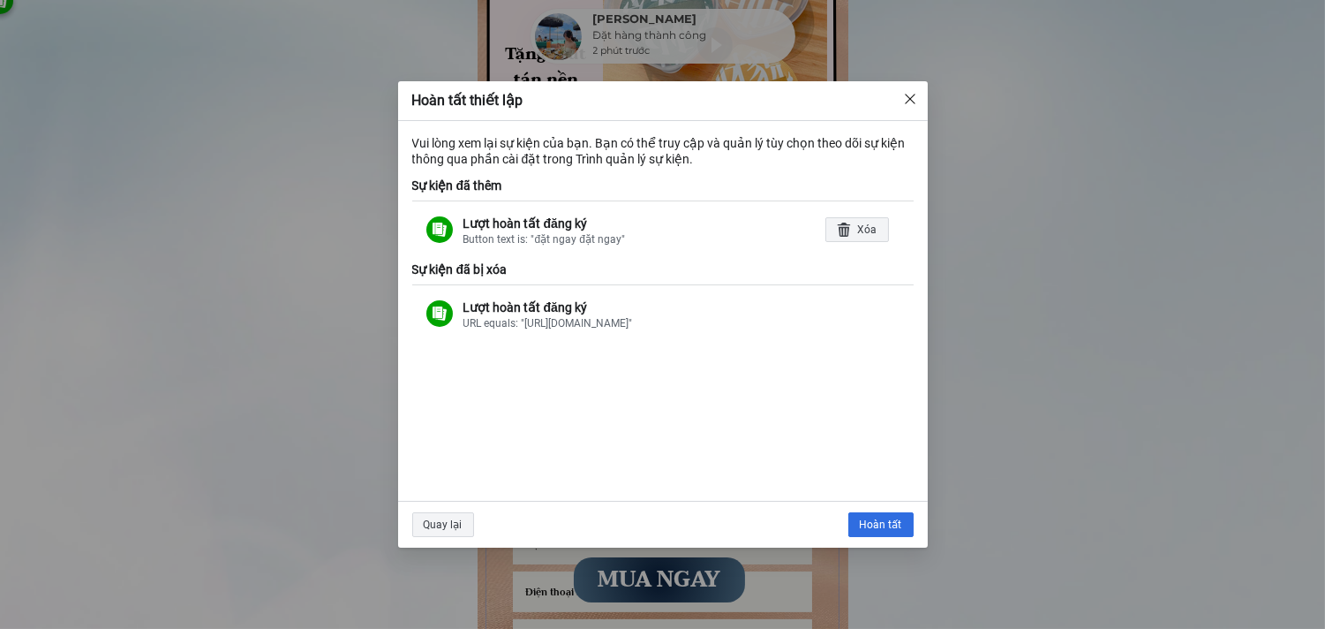
click at [911, 92] on img "Đóng" at bounding box center [910, 99] width 14 height 14
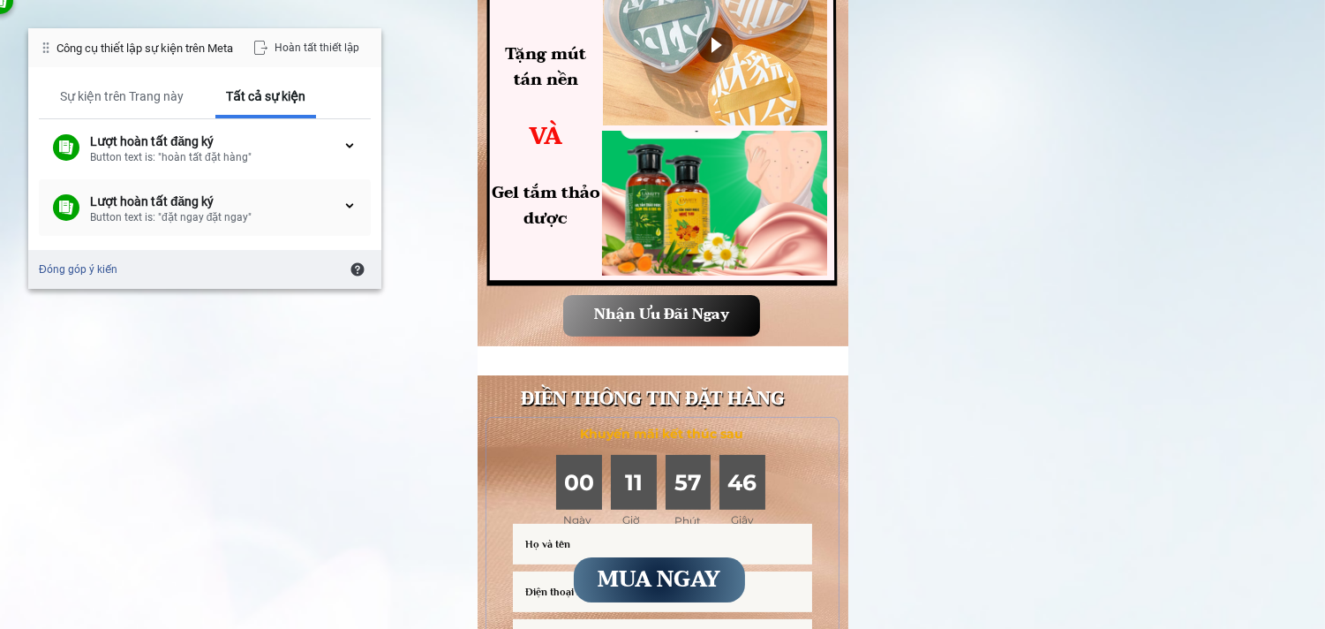
click at [180, 209] on div "Button text is: "đặt ngay đặt ngay"" at bounding box center [216, 217] width 252 height 16
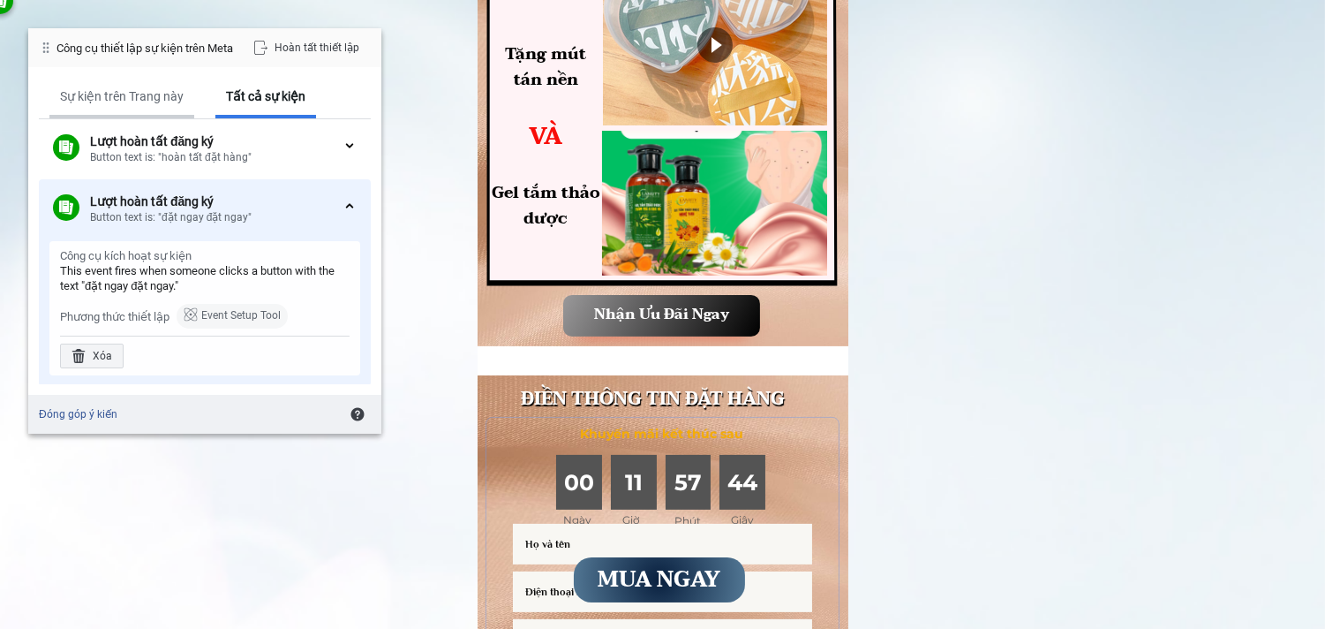
click at [95, 88] on div "Sự kiện trên Trang này" at bounding box center [122, 96] width 124 height 16
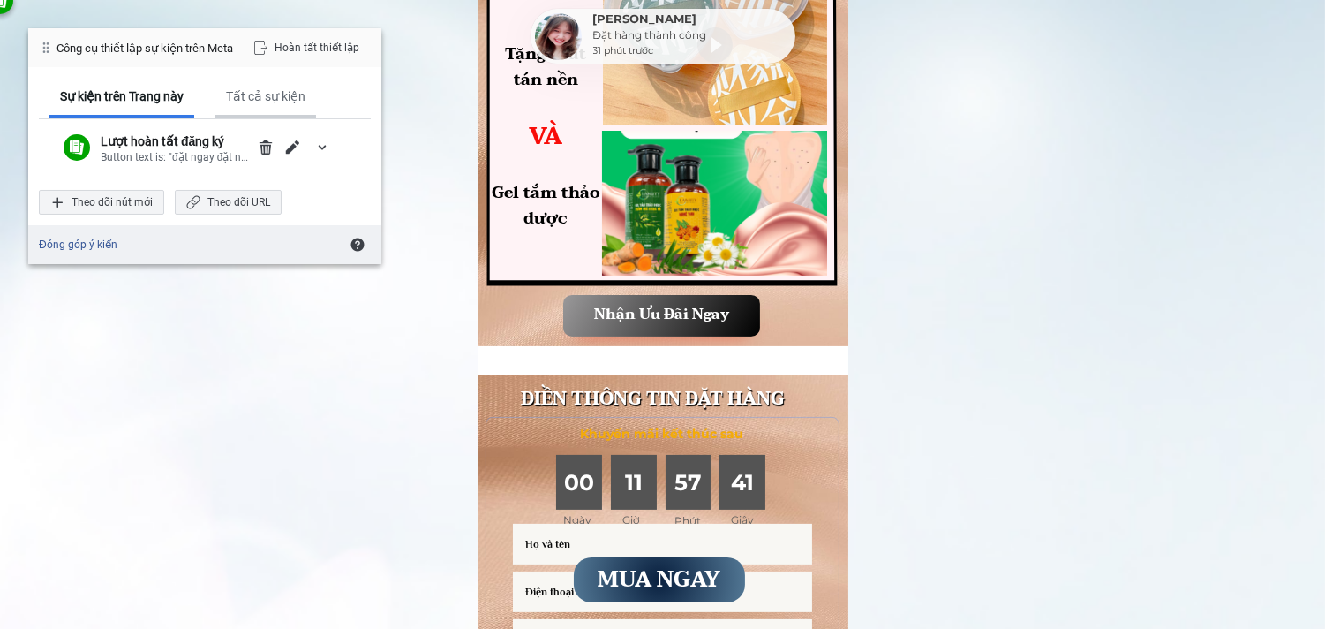
drag, startPoint x: 254, startPoint y: 94, endPoint x: 243, endPoint y: 102, distance: 13.5
click at [254, 94] on div "Tất cả sự kiện" at bounding box center [265, 96] width 79 height 16
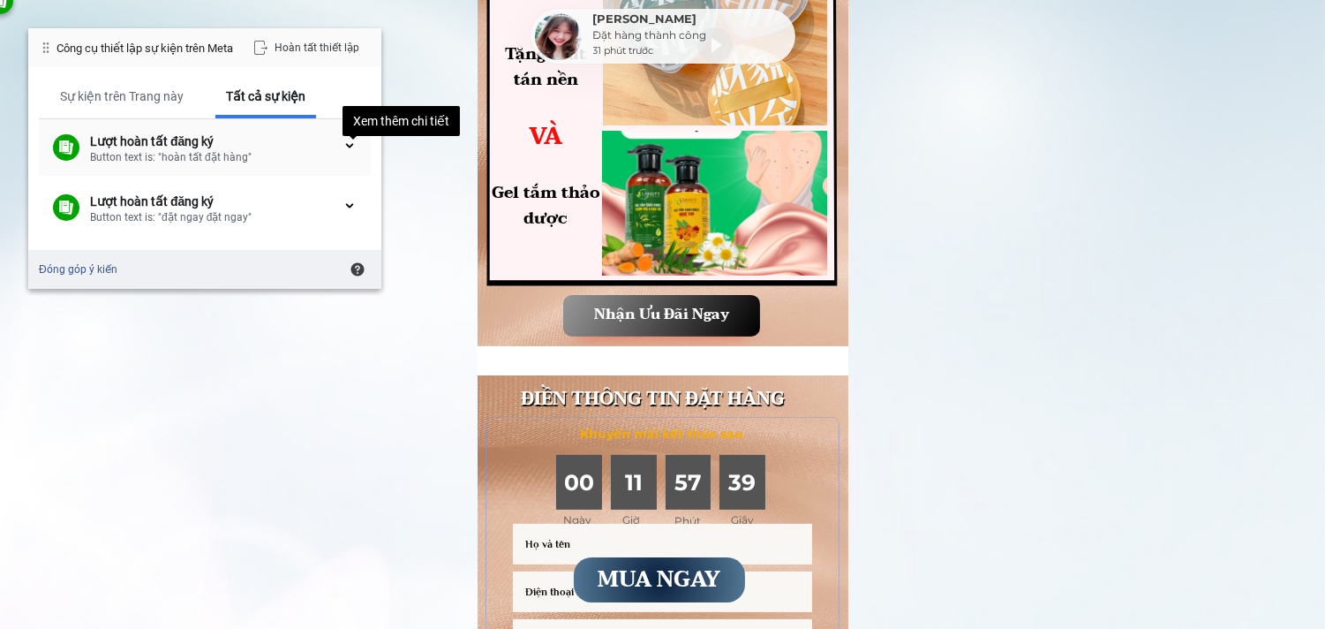
click at [351, 142] on div at bounding box center [350, 146] width 14 height 14
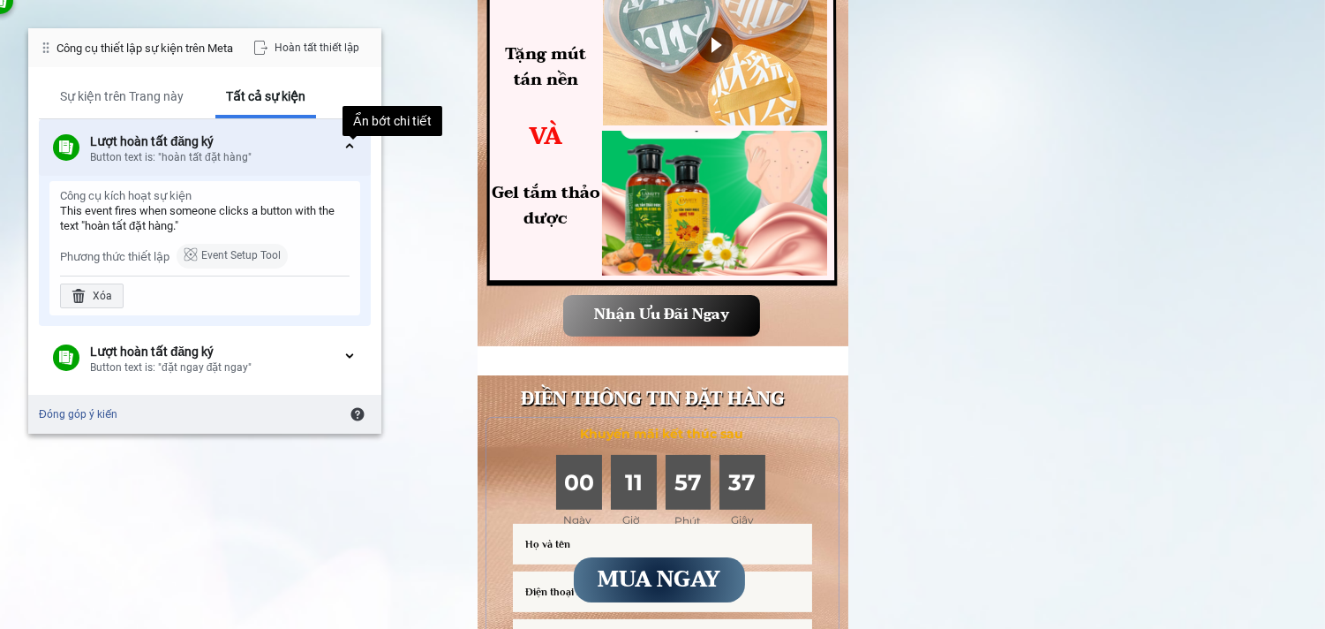
click at [351, 142] on div "Lượt hoàn tất đăng ký Button text is: "hoàn tất đặt hàng" Ẩn bớt chi tiết" at bounding box center [205, 147] width 332 height 57
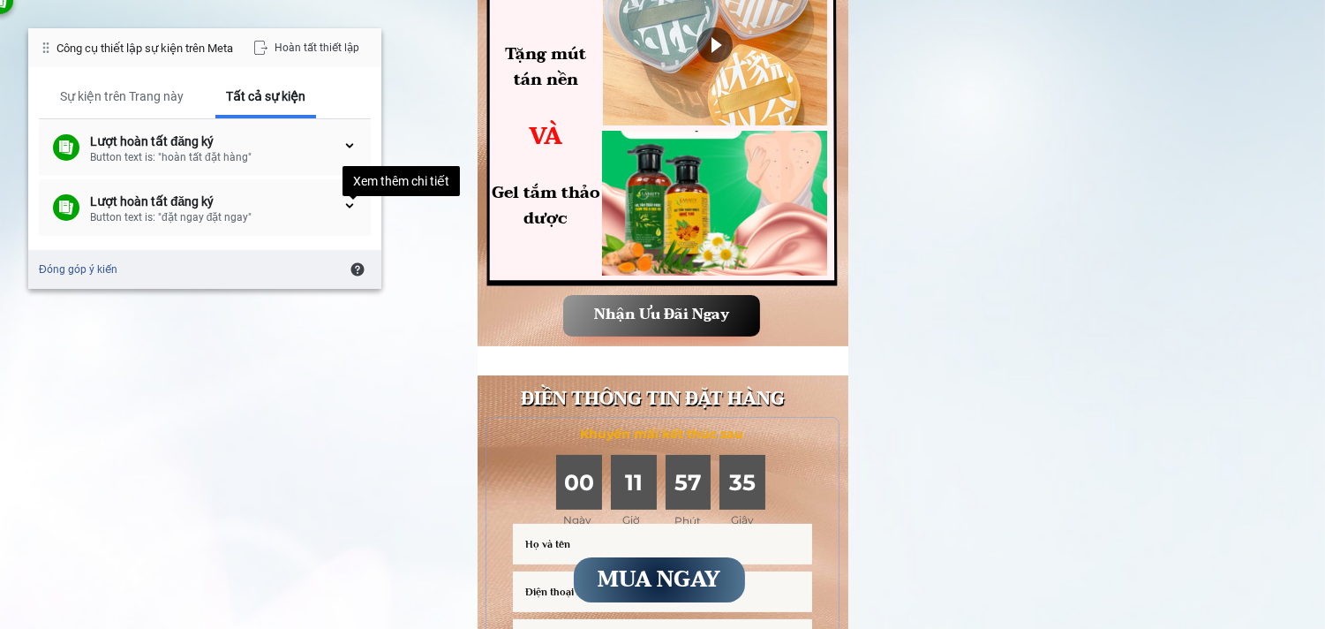
click at [348, 203] on div at bounding box center [350, 206] width 14 height 14
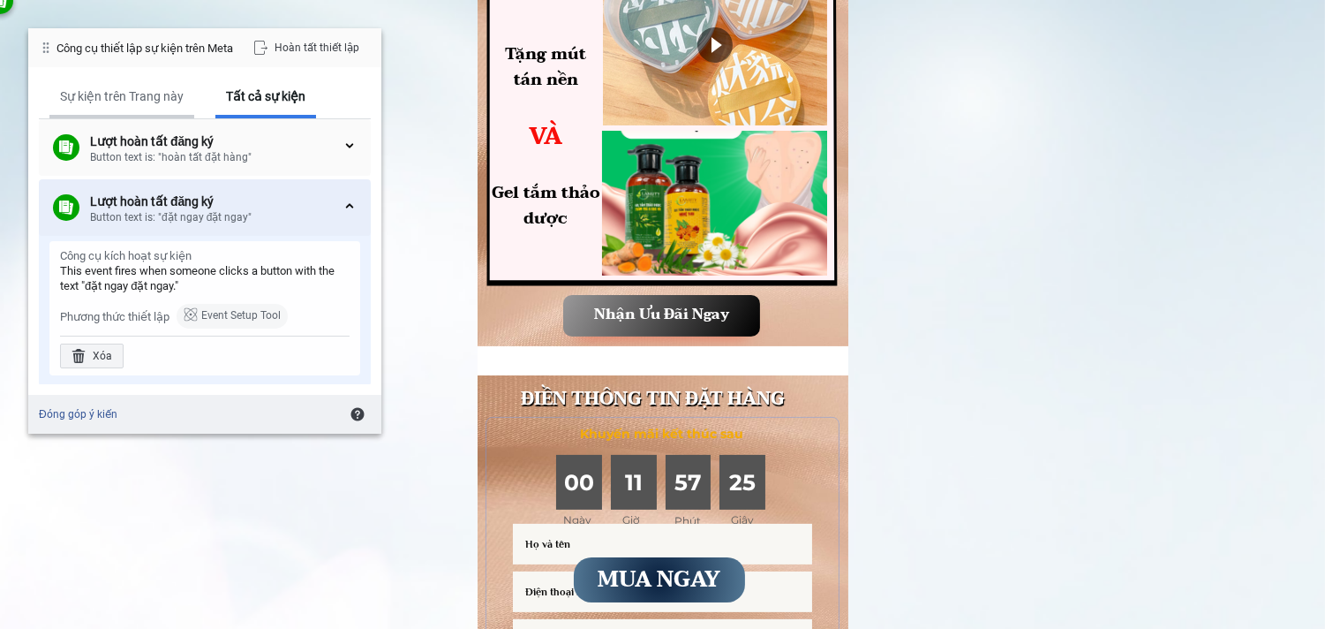
click at [148, 97] on div "Sự kiện trên Trang này" at bounding box center [122, 96] width 124 height 16
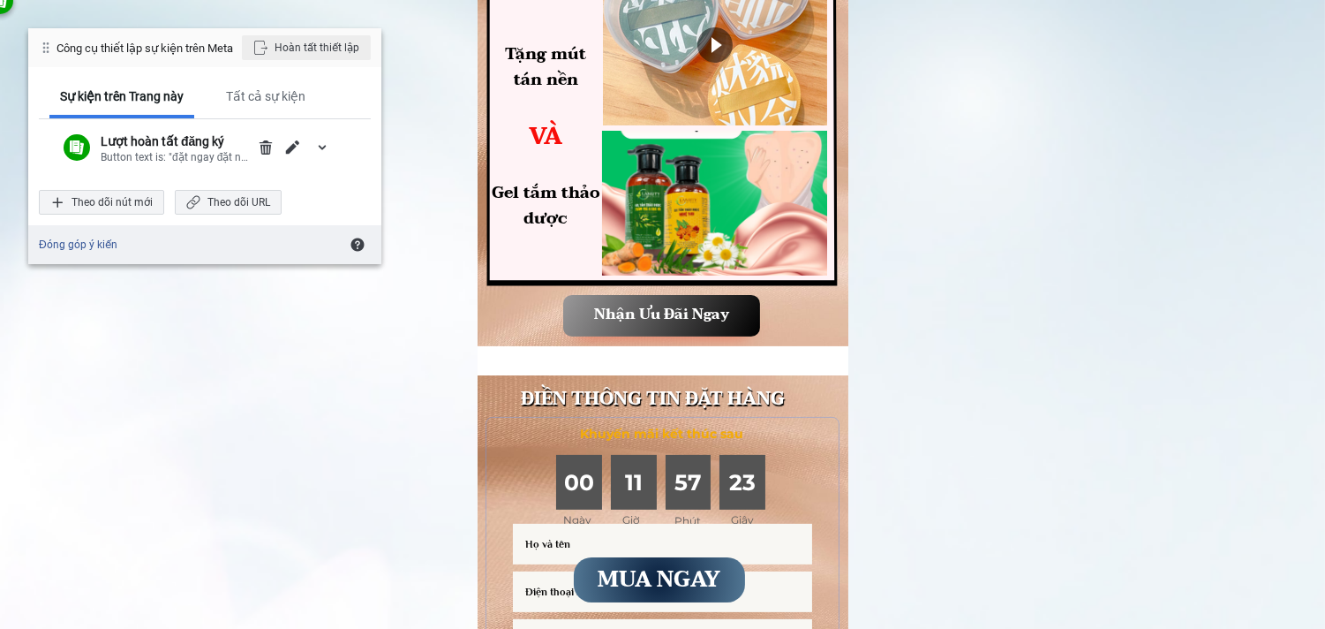
click at [323, 49] on div "Hoàn tất thiết lập" at bounding box center [306, 47] width 129 height 25
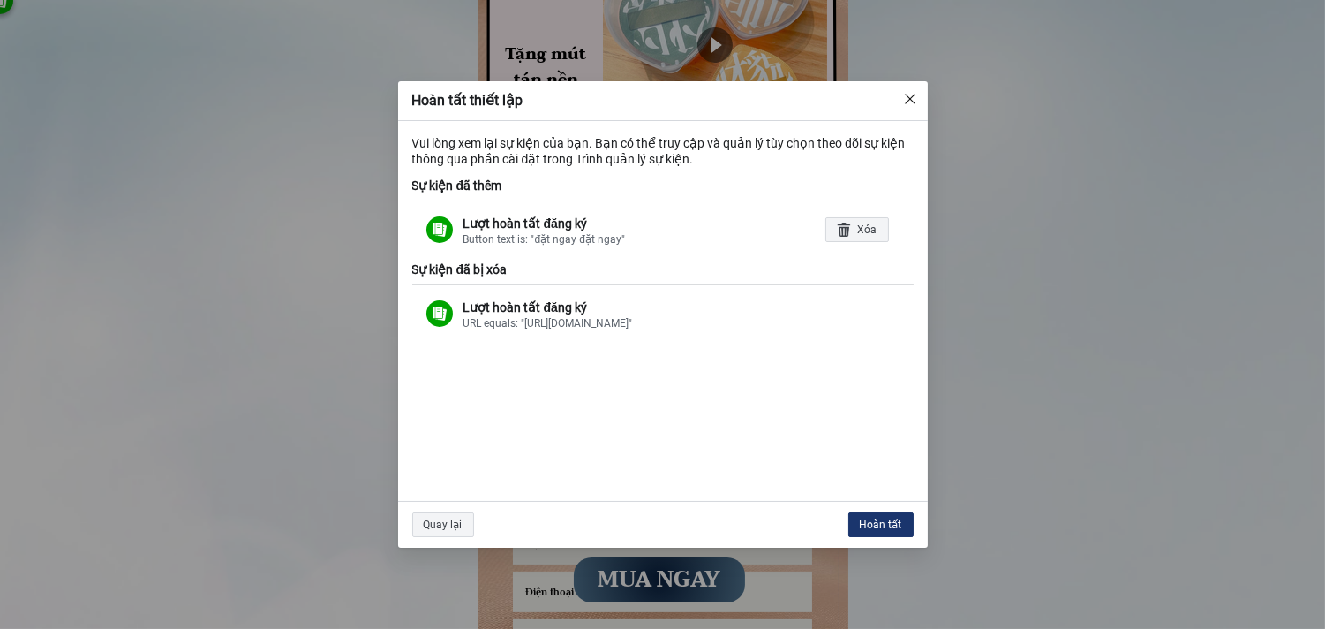
click at [884, 524] on div "Hoàn tất" at bounding box center [880, 524] width 65 height 25
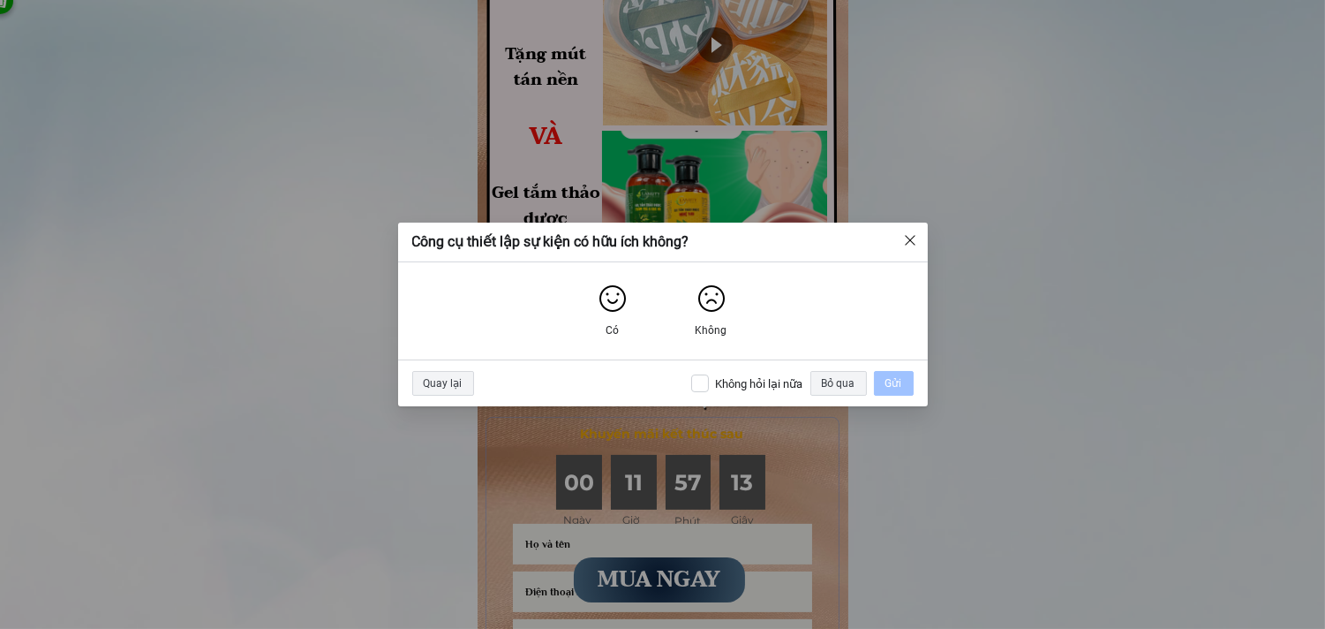
click at [769, 385] on div "Không hỏi lại nữa" at bounding box center [759, 383] width 87 height 15
click at [709, 385] on input "Không hỏi lại nữa" at bounding box center [700, 383] width 18 height 18
checkbox input "true"
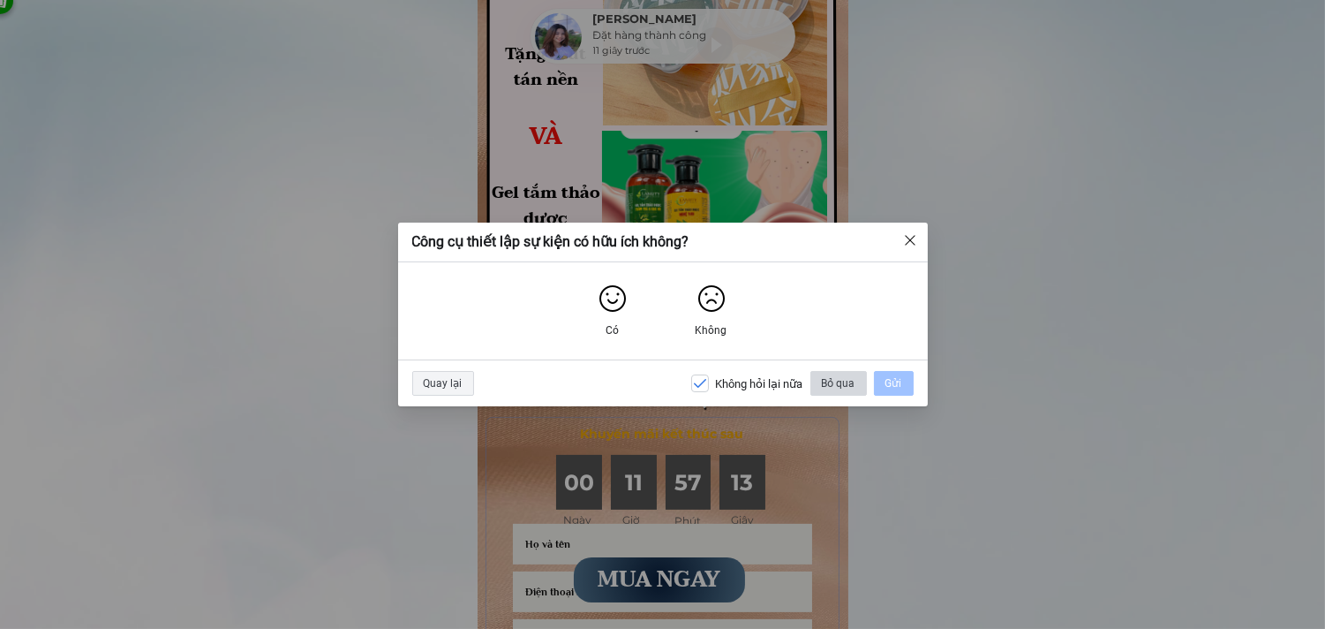
click at [840, 380] on div "Bỏ qua" at bounding box center [838, 383] width 57 height 25
